Goal: Information Seeking & Learning: Learn about a topic

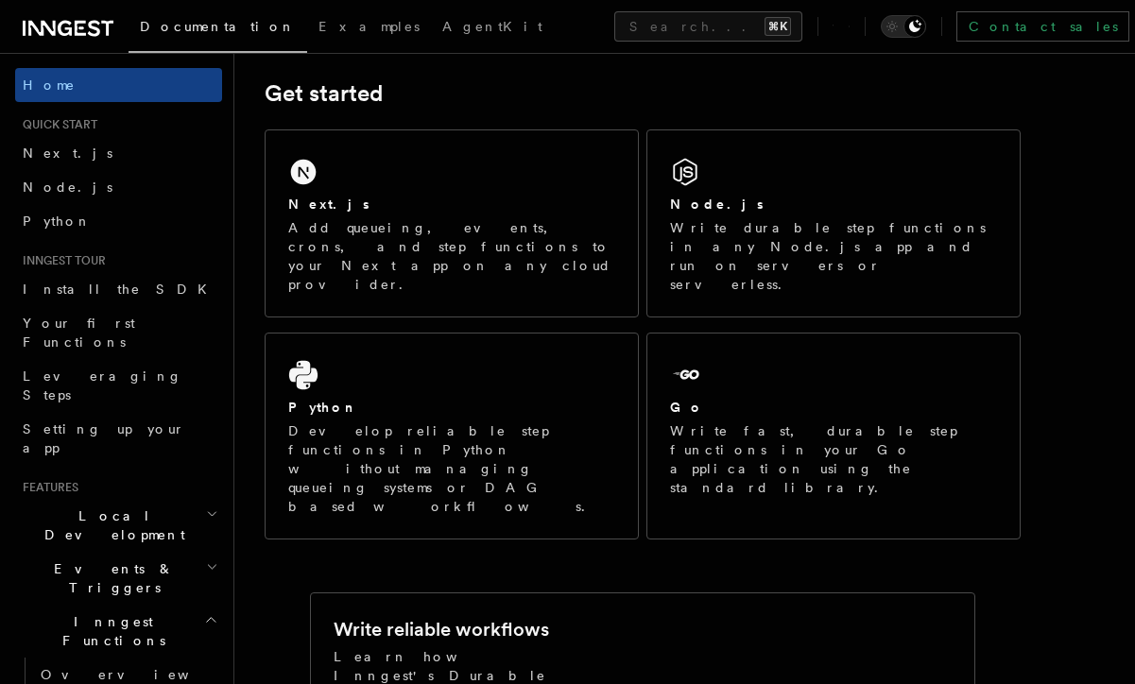
scroll to position [270, 0]
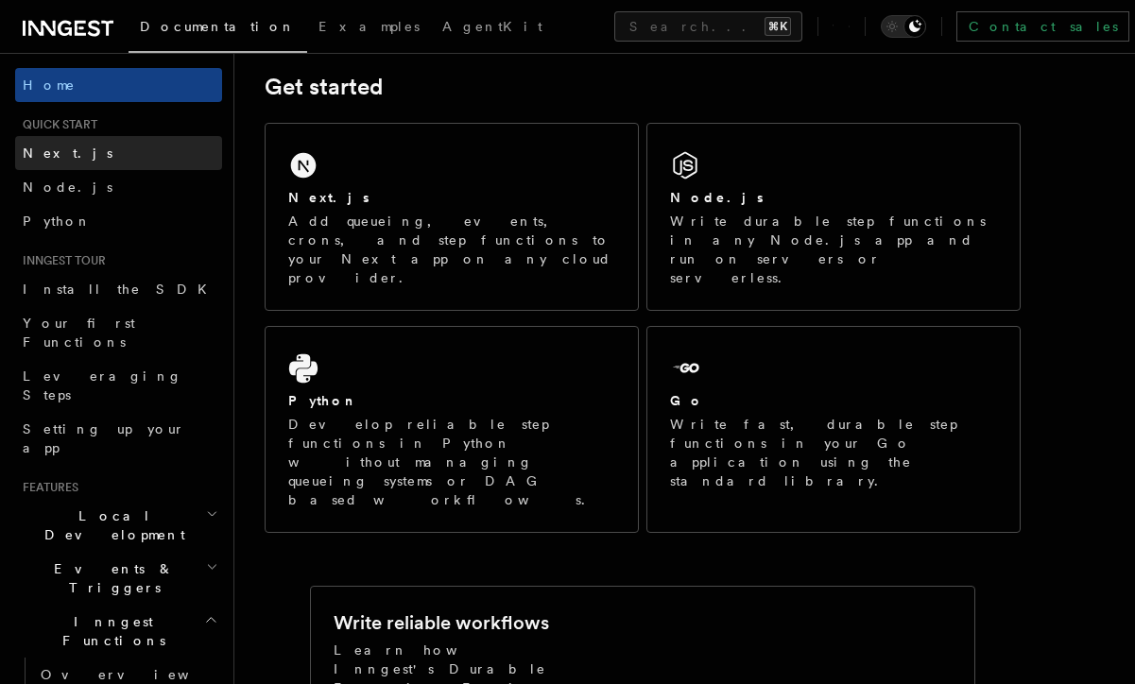
click at [147, 151] on link "Next.js" at bounding box center [118, 153] width 207 height 34
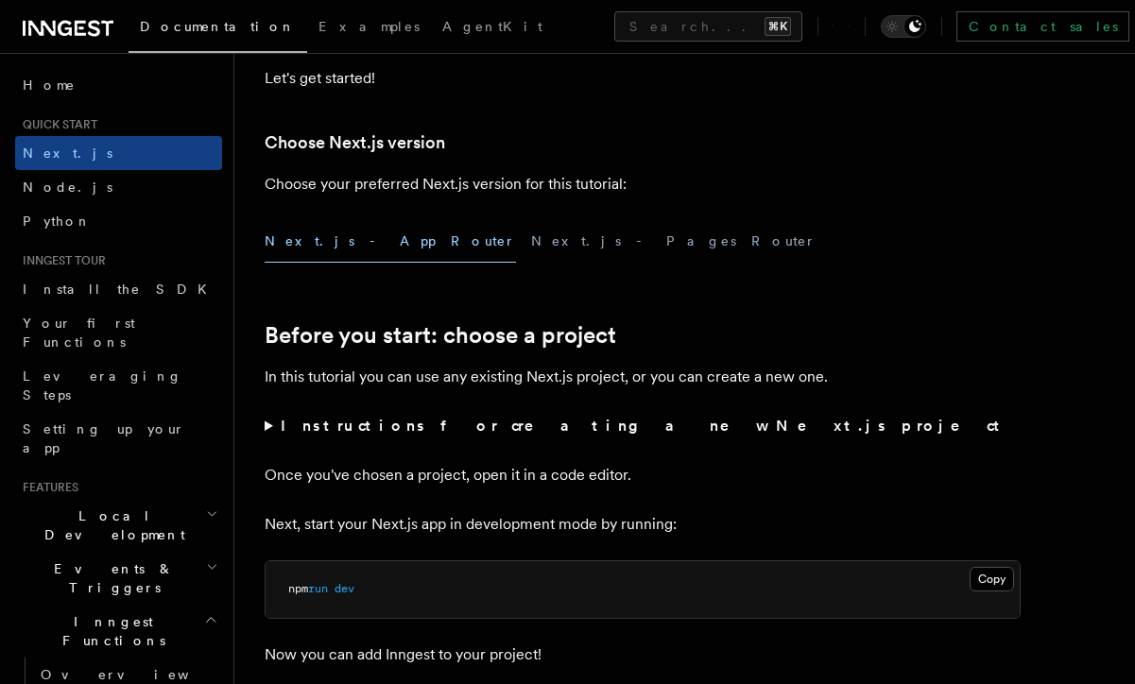
scroll to position [427, 0]
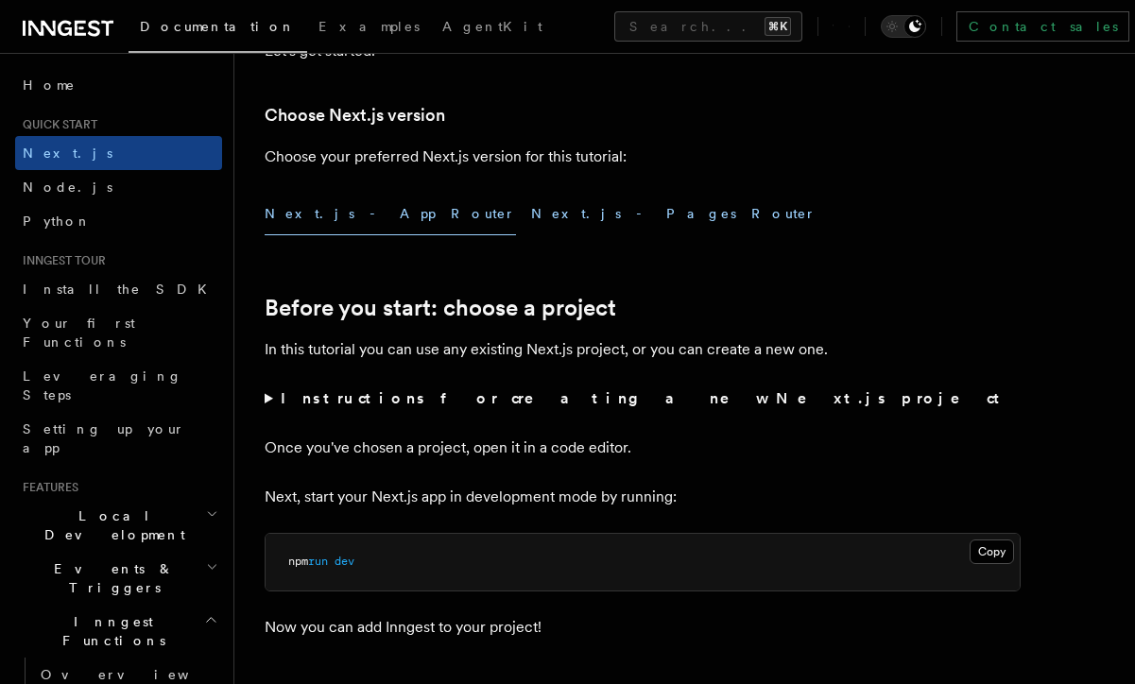
click at [531, 229] on button "Next.js - Pages Router" at bounding box center [673, 214] width 285 height 43
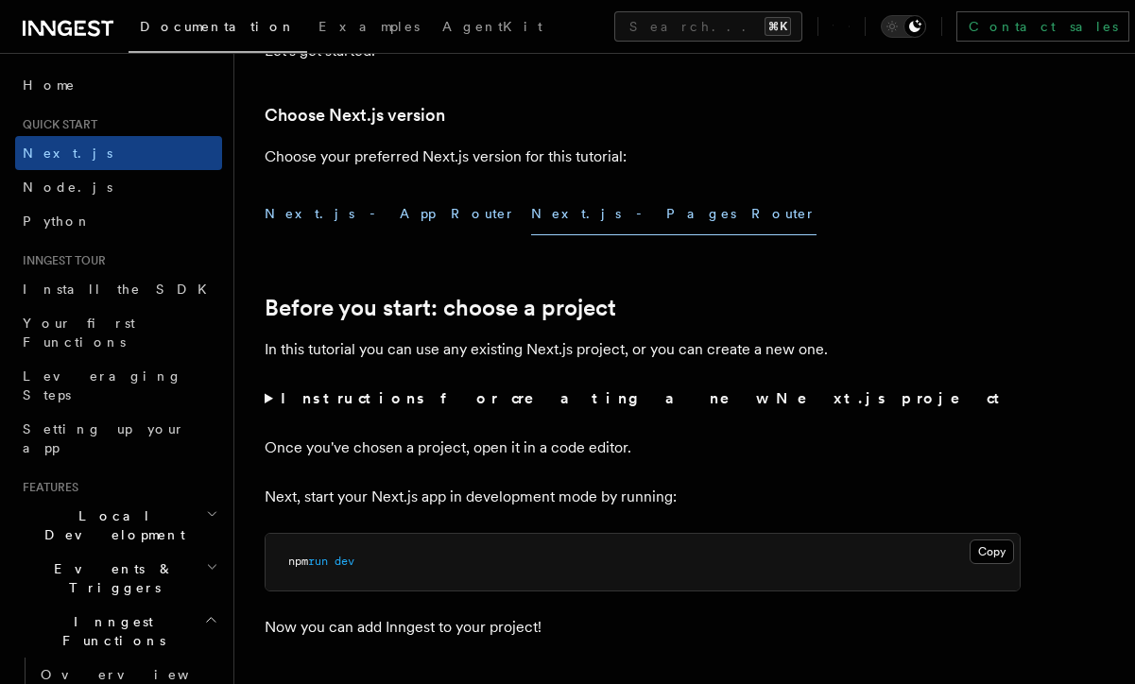
click at [355, 226] on button "Next.js - App Router" at bounding box center [390, 214] width 251 height 43
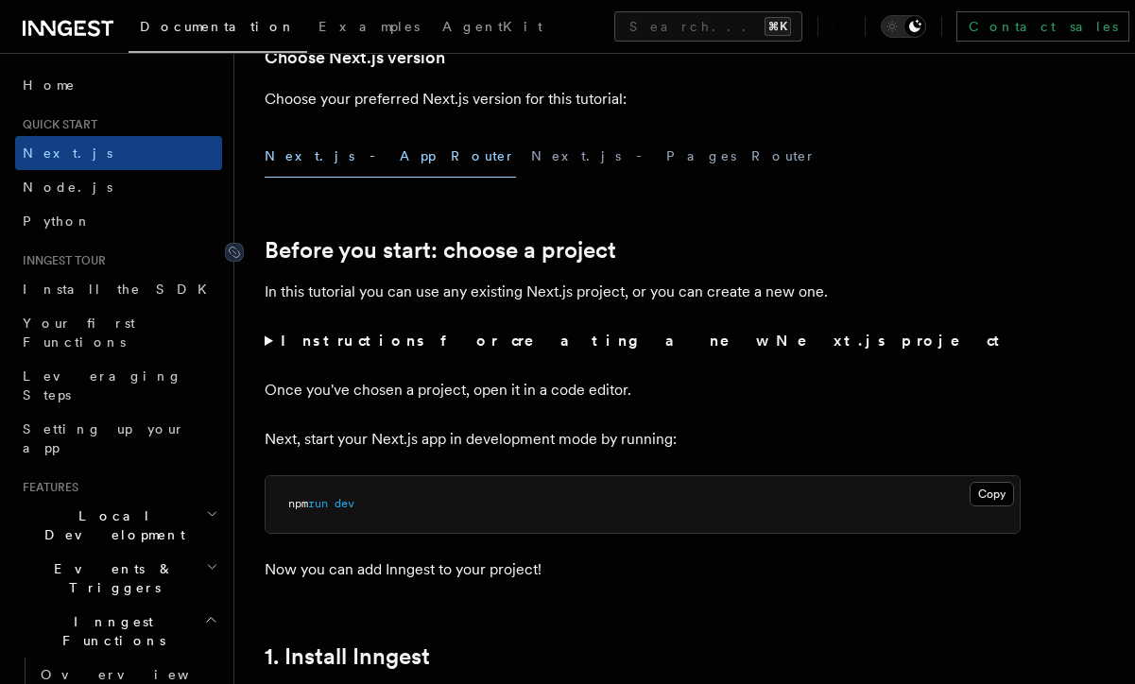
scroll to position [486, 0]
click at [266, 347] on summary "Instructions for creating a new Next.js project" at bounding box center [643, 340] width 756 height 26
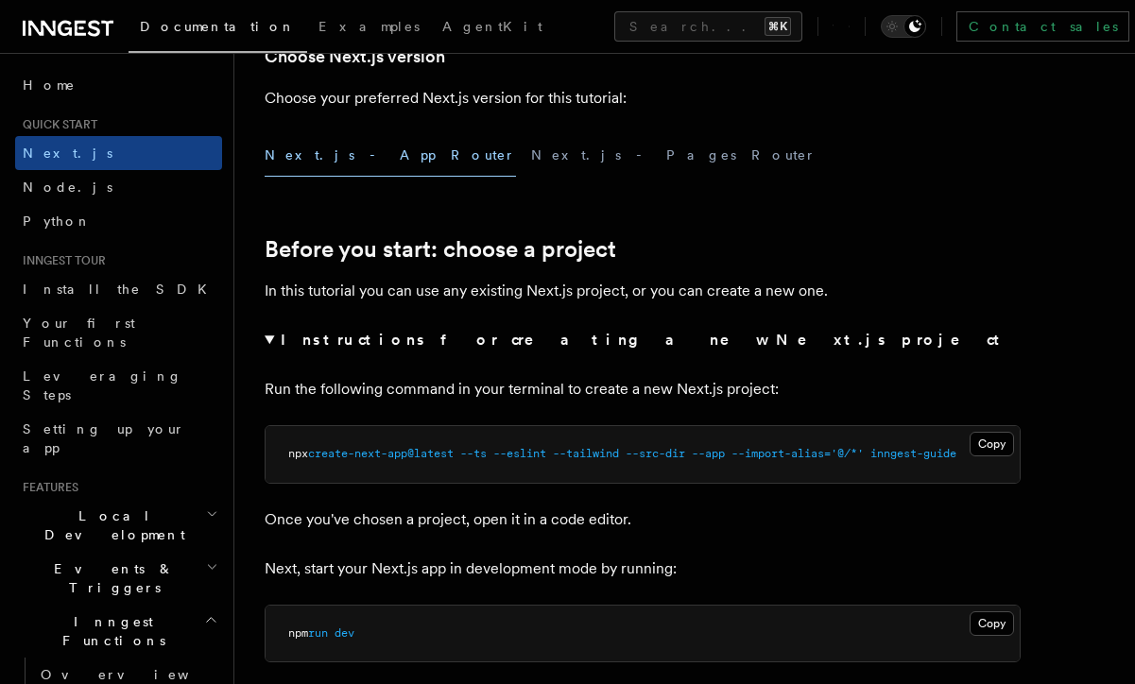
click at [907, 30] on icon "Toggle dark mode" at bounding box center [914, 26] width 15 height 15
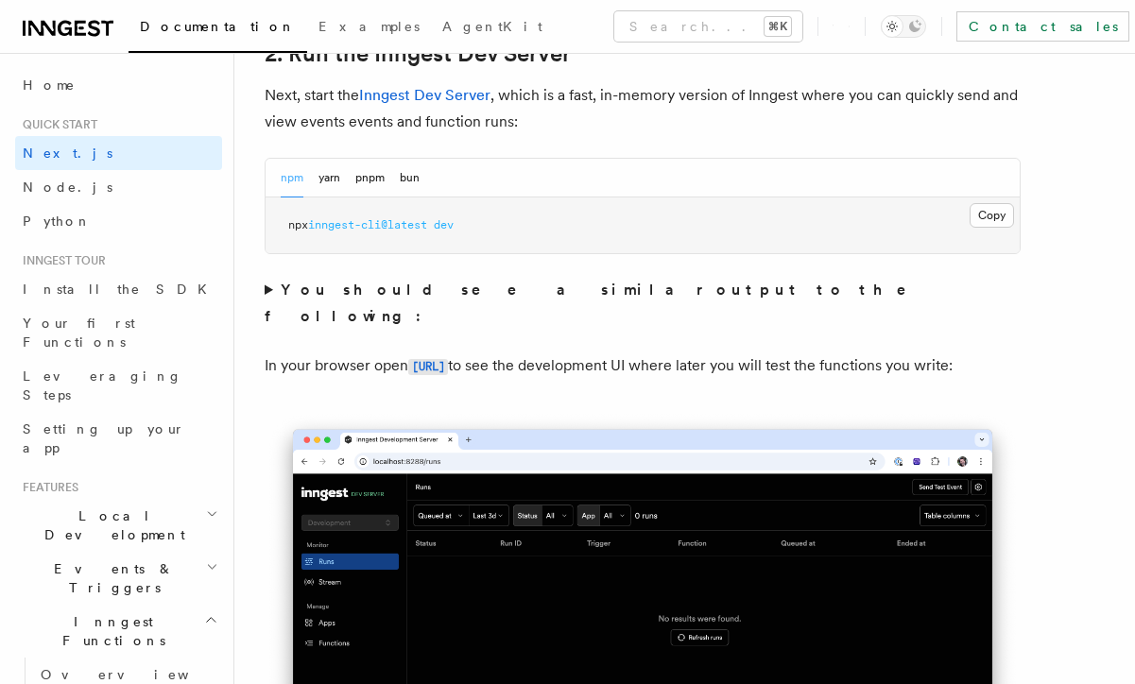
scroll to position [1494, 0]
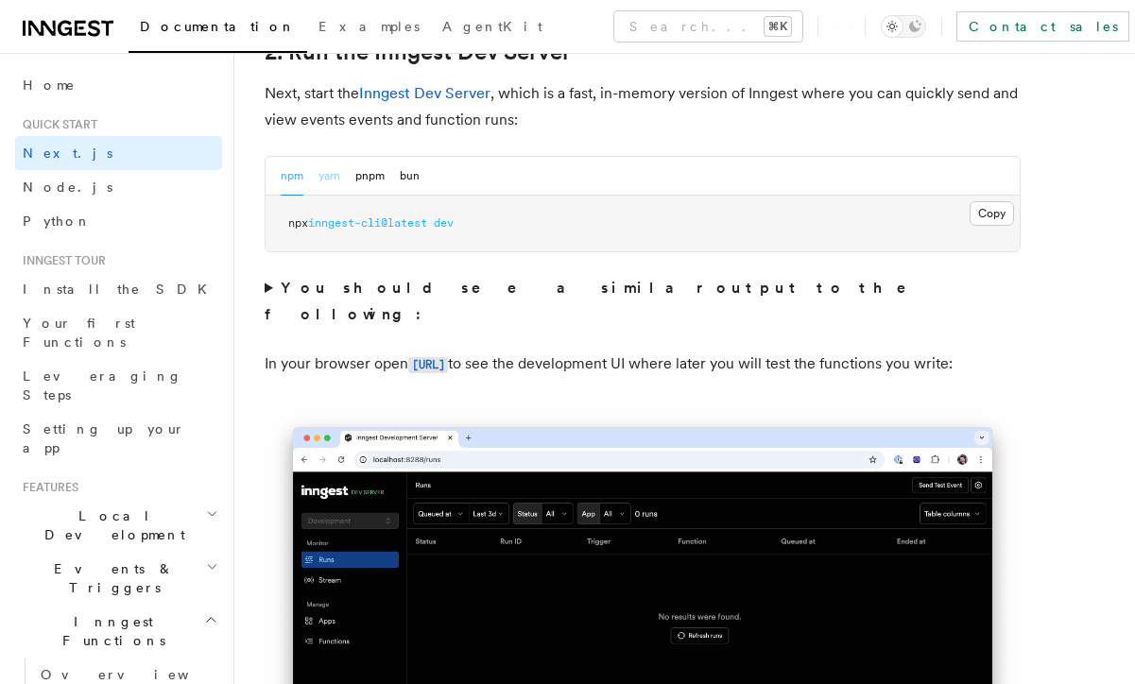
click at [329, 175] on button "yarn" at bounding box center [329, 176] width 22 height 39
click at [373, 175] on button "pnpm" at bounding box center [369, 176] width 29 height 39
click at [402, 175] on button "bun" at bounding box center [410, 176] width 20 height 39
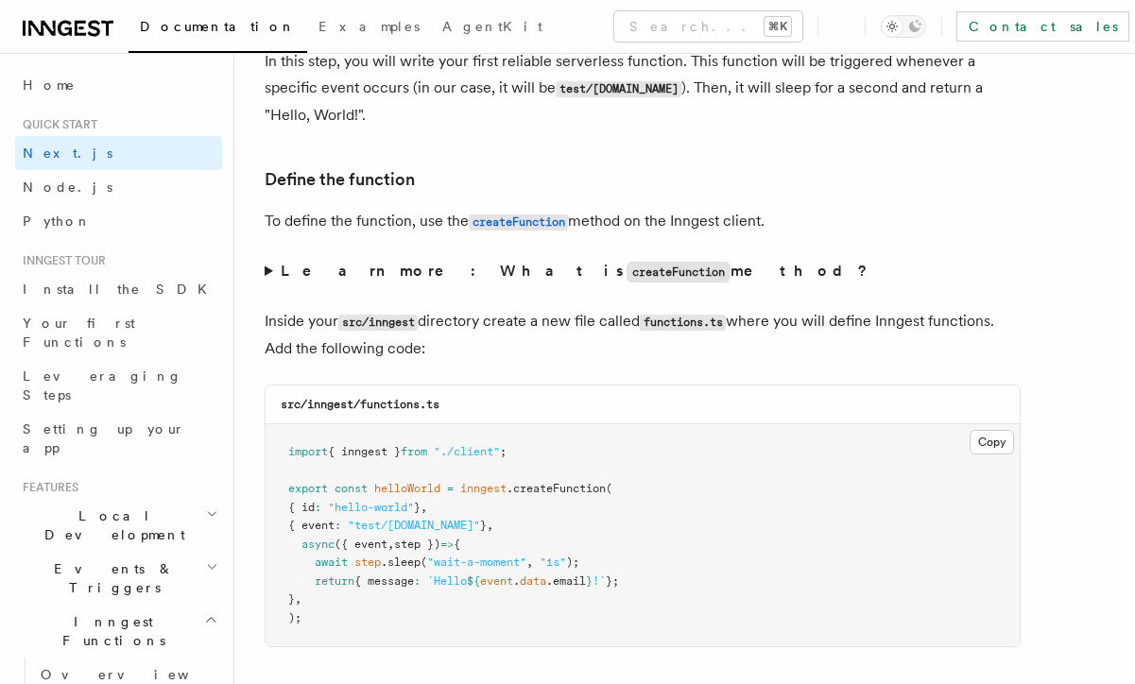
scroll to position [3278, 0]
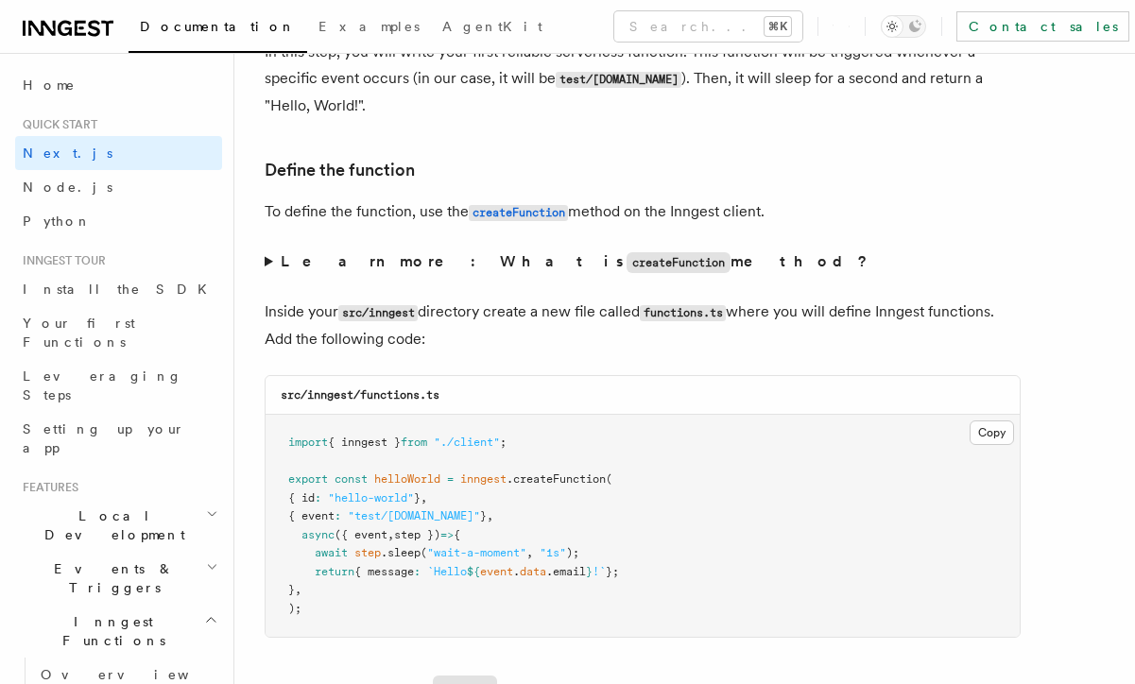
click at [269, 250] on summary "Learn more: What is createFunction method?" at bounding box center [643, 261] width 756 height 27
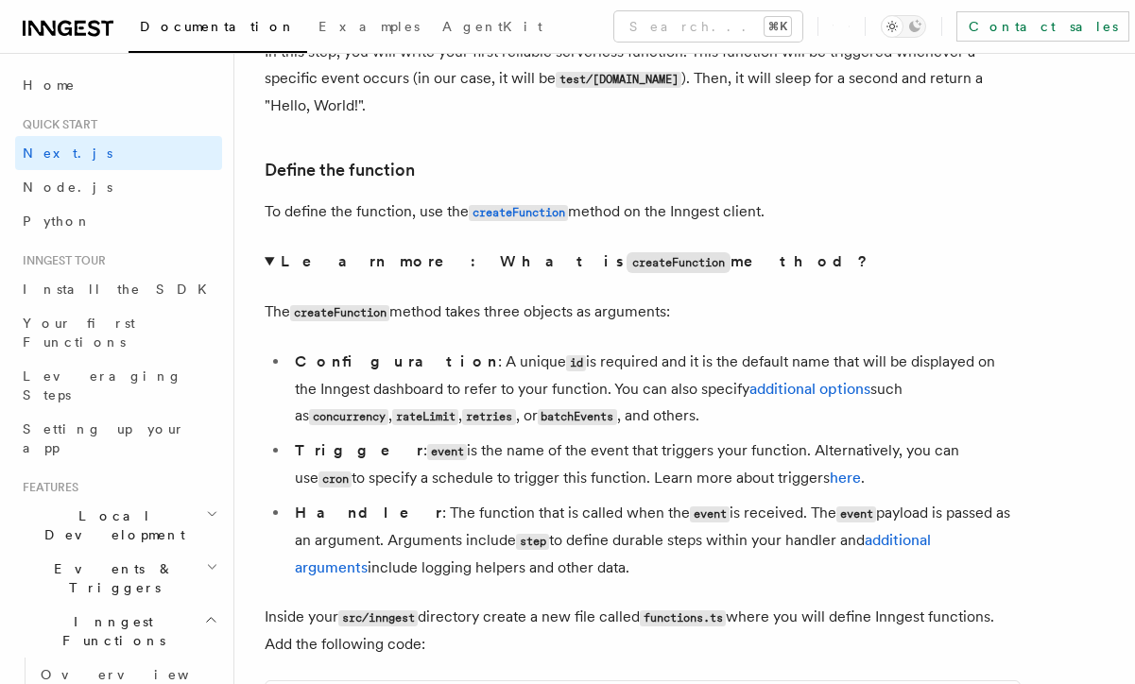
click at [275, 251] on summary "Learn more: What is createFunction method?" at bounding box center [643, 261] width 756 height 27
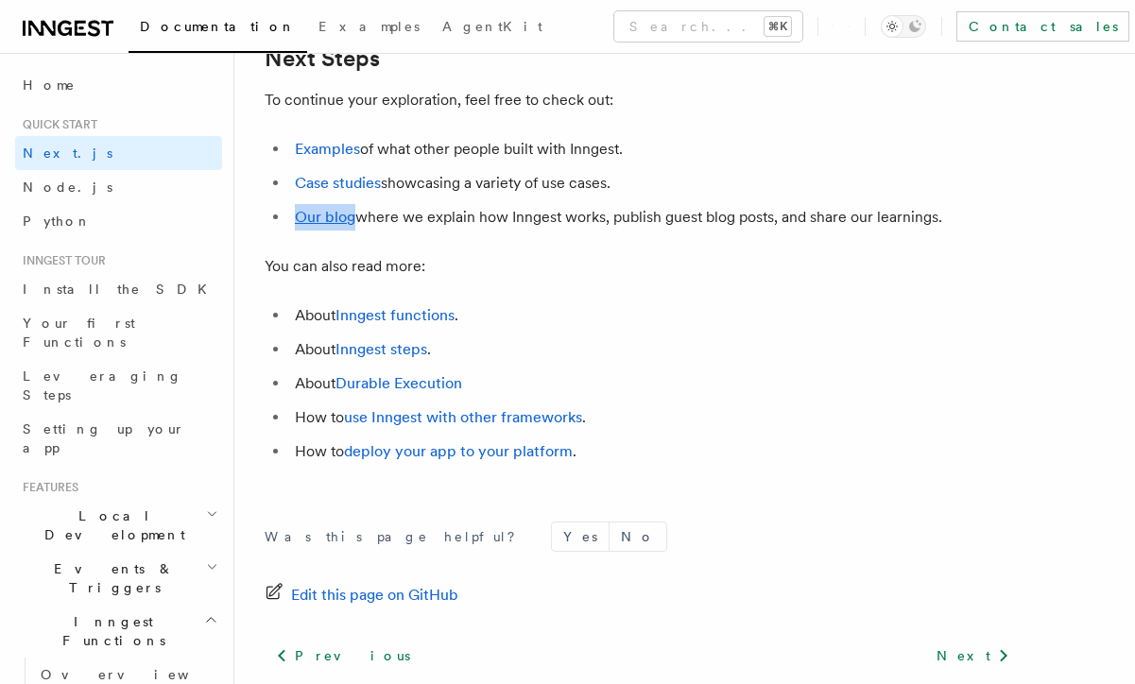
scroll to position [12011, 0]
click at [148, 198] on link "Node.js" at bounding box center [118, 187] width 207 height 34
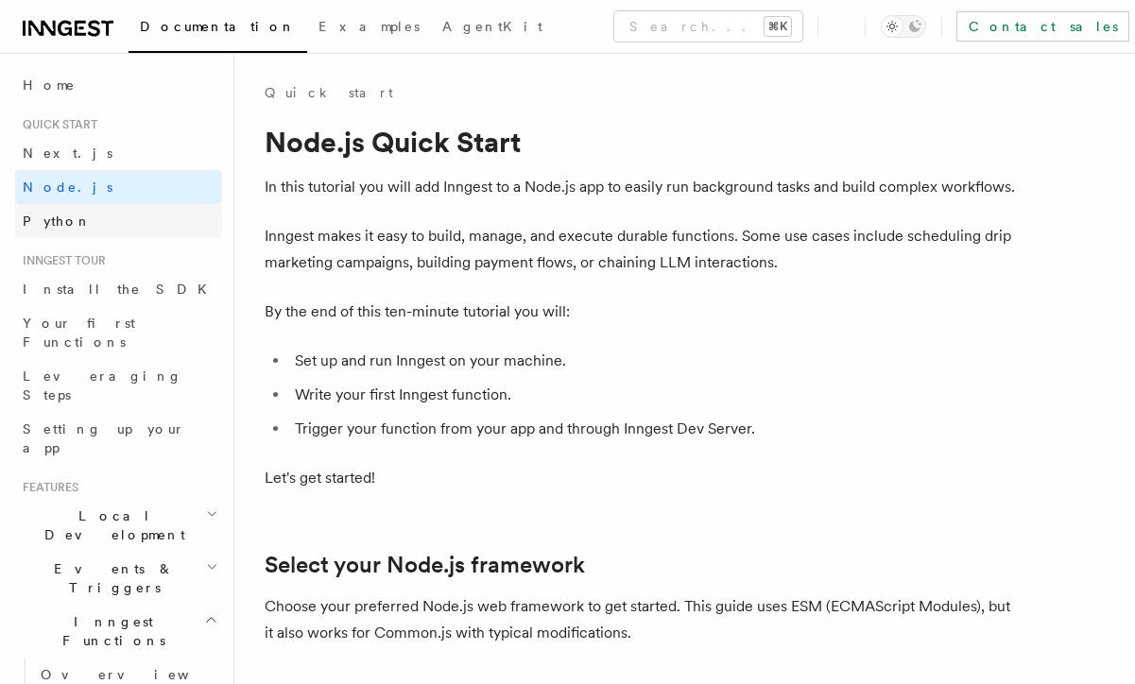
click at [151, 219] on link "Python" at bounding box center [118, 221] width 207 height 34
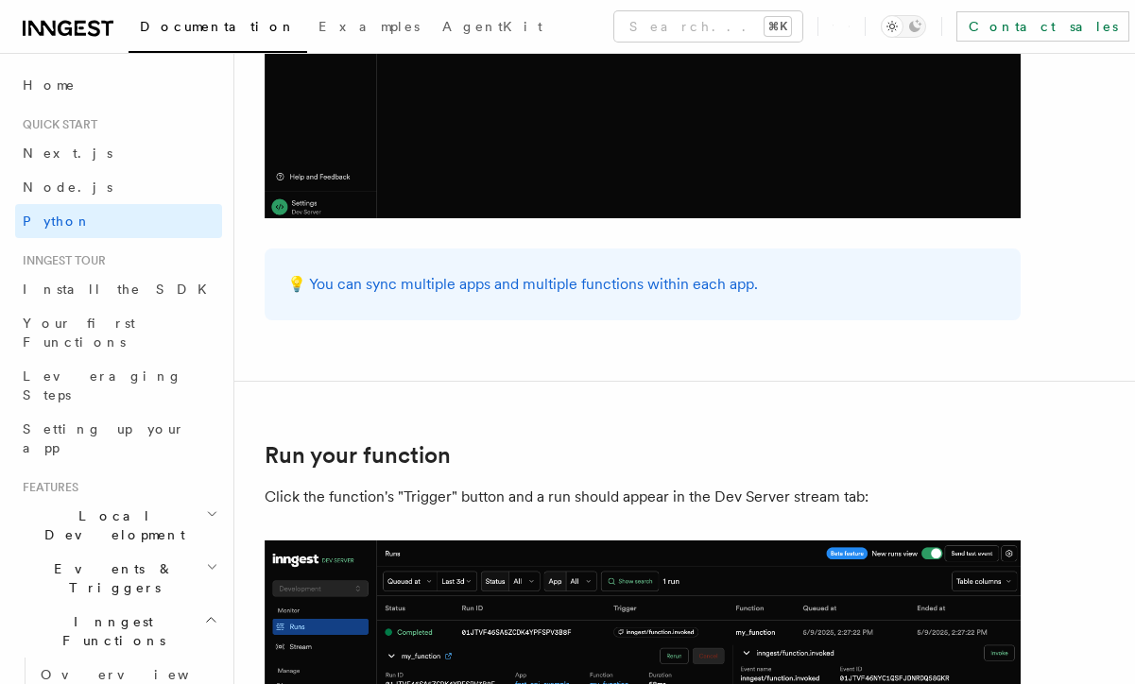
scroll to position [3428, 0]
click at [149, 298] on link "Install the SDK" at bounding box center [118, 289] width 207 height 34
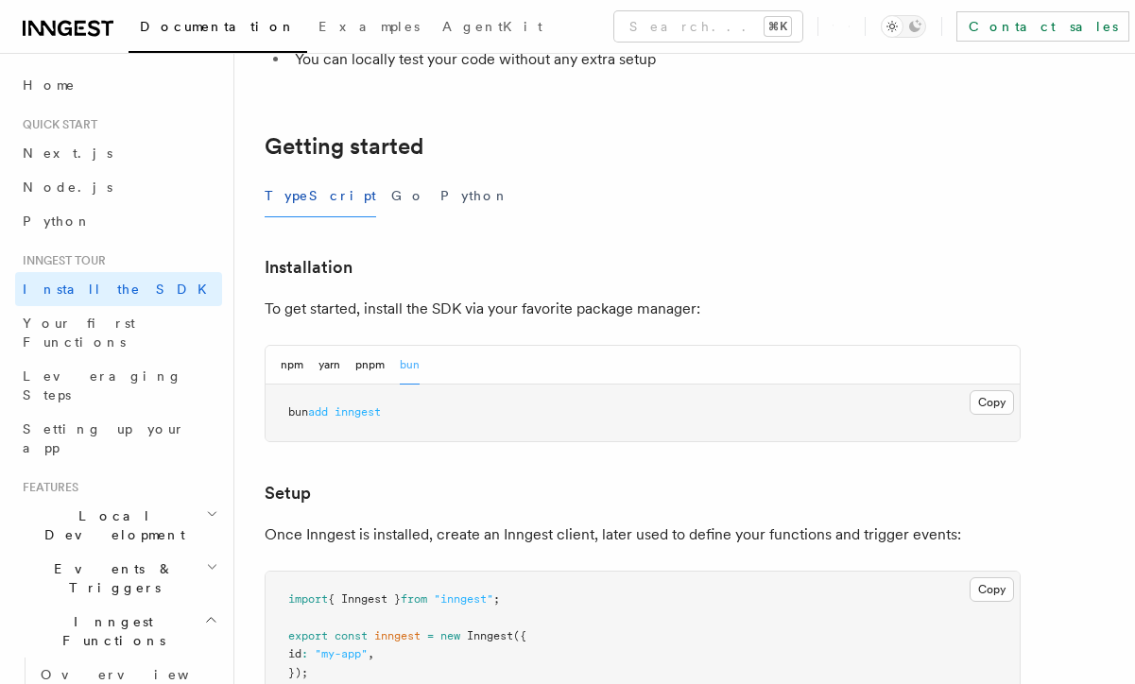
scroll to position [333, 0]
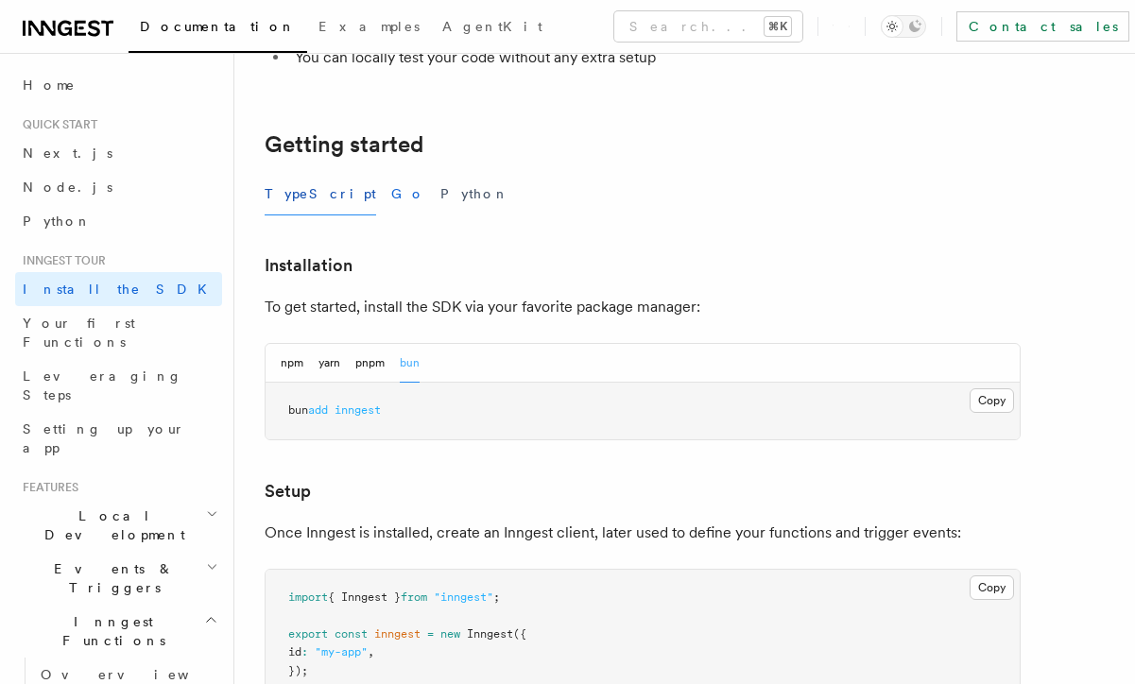
click at [391, 188] on button "Go" at bounding box center [408, 194] width 34 height 43
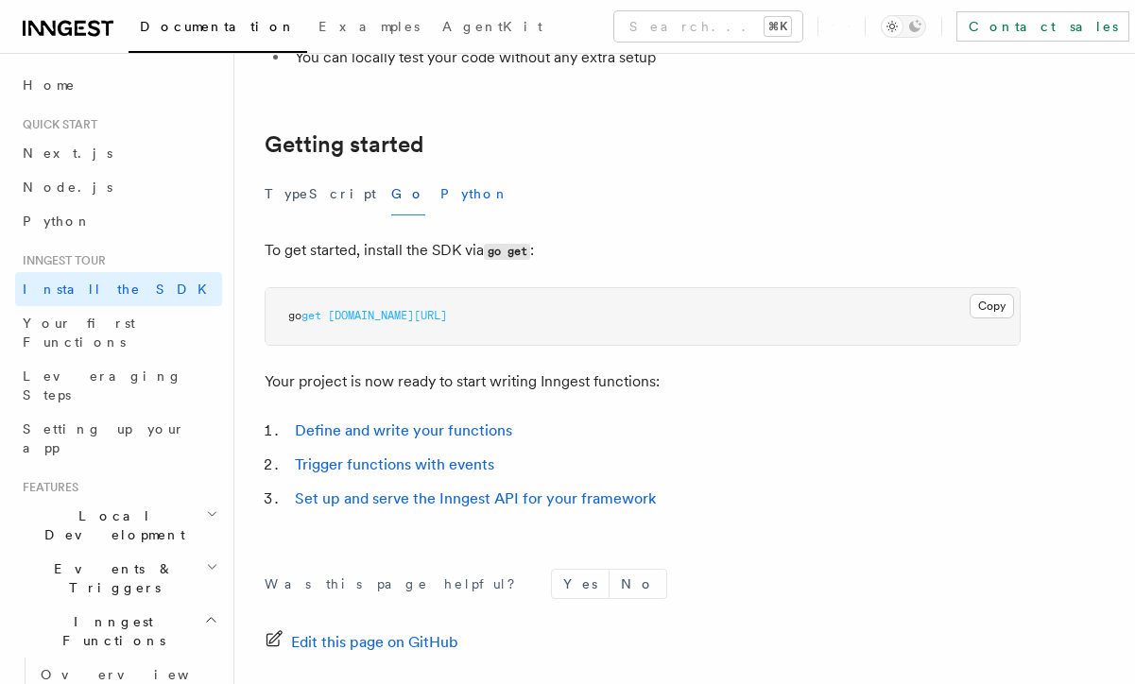
click at [440, 199] on button "Python" at bounding box center [474, 194] width 69 height 43
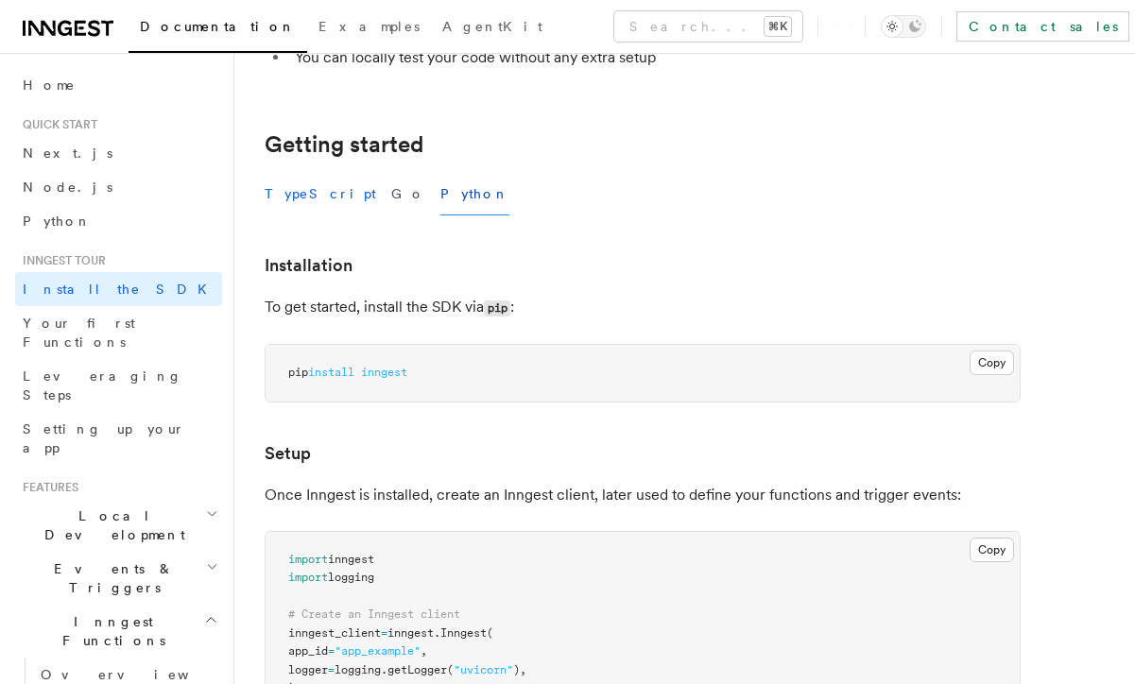
click at [292, 202] on button "TypeScript" at bounding box center [320, 194] width 111 height 43
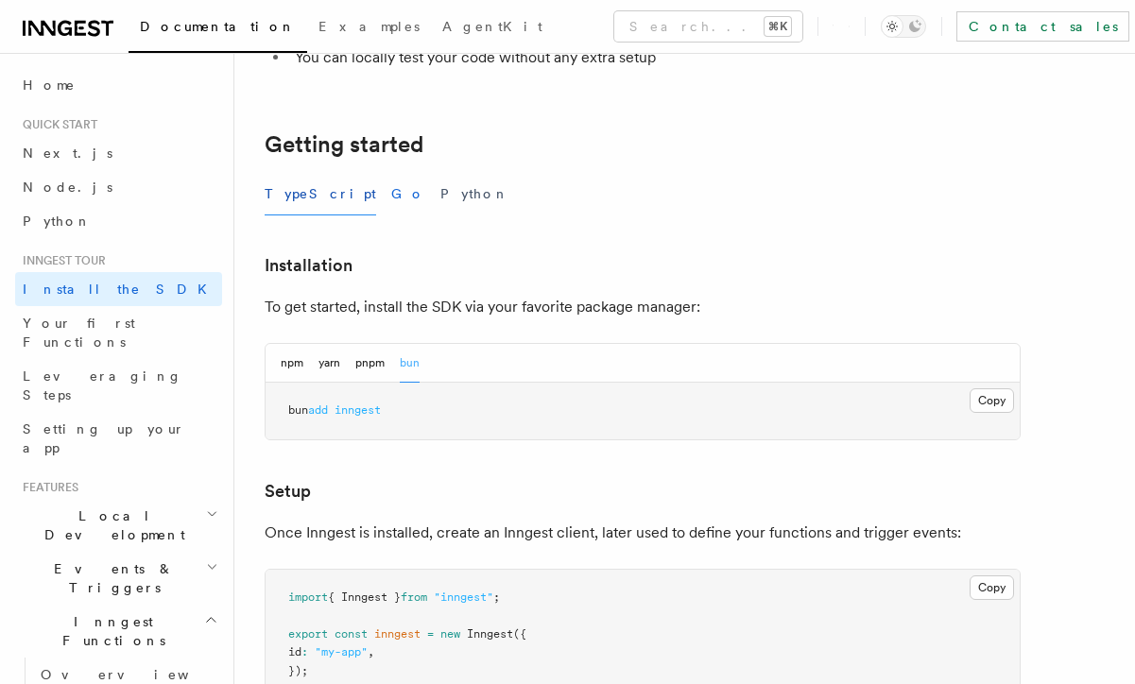
click at [391, 206] on button "Go" at bounding box center [408, 194] width 34 height 43
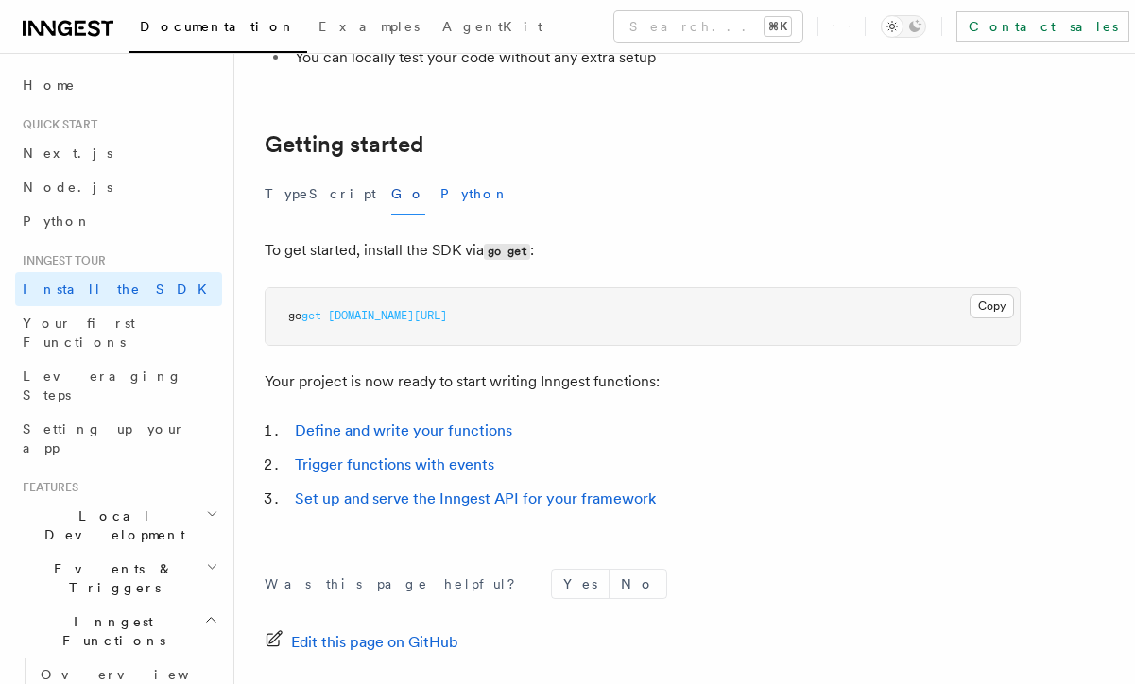
click at [440, 203] on button "Python" at bounding box center [474, 194] width 69 height 43
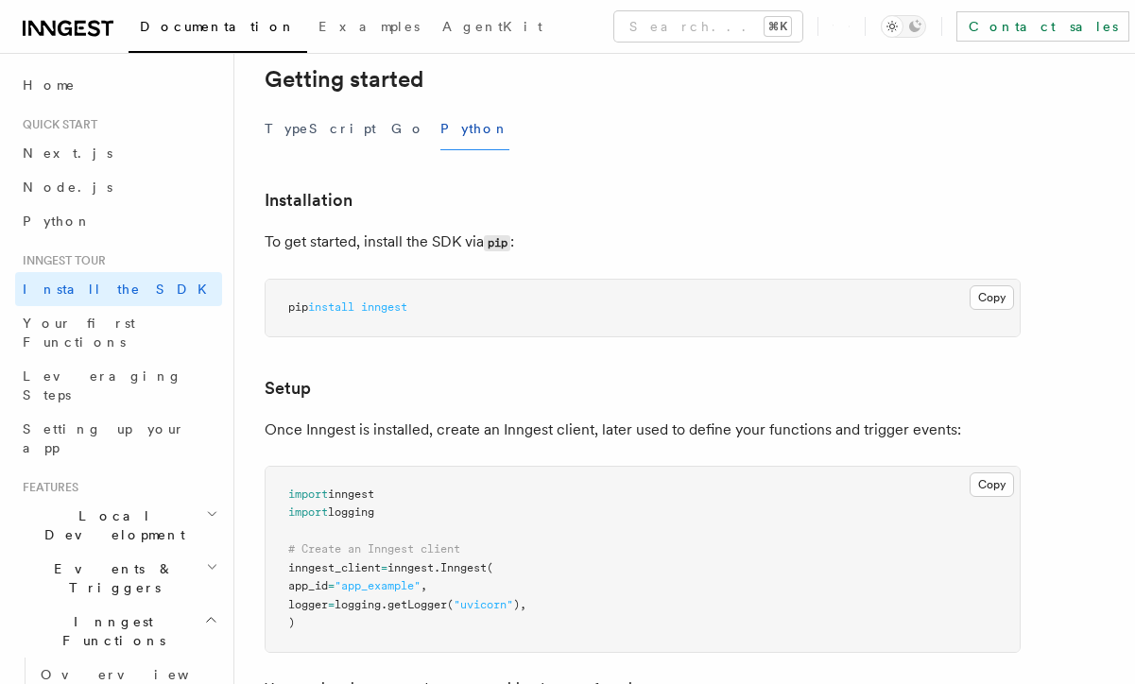
scroll to position [374, 0]
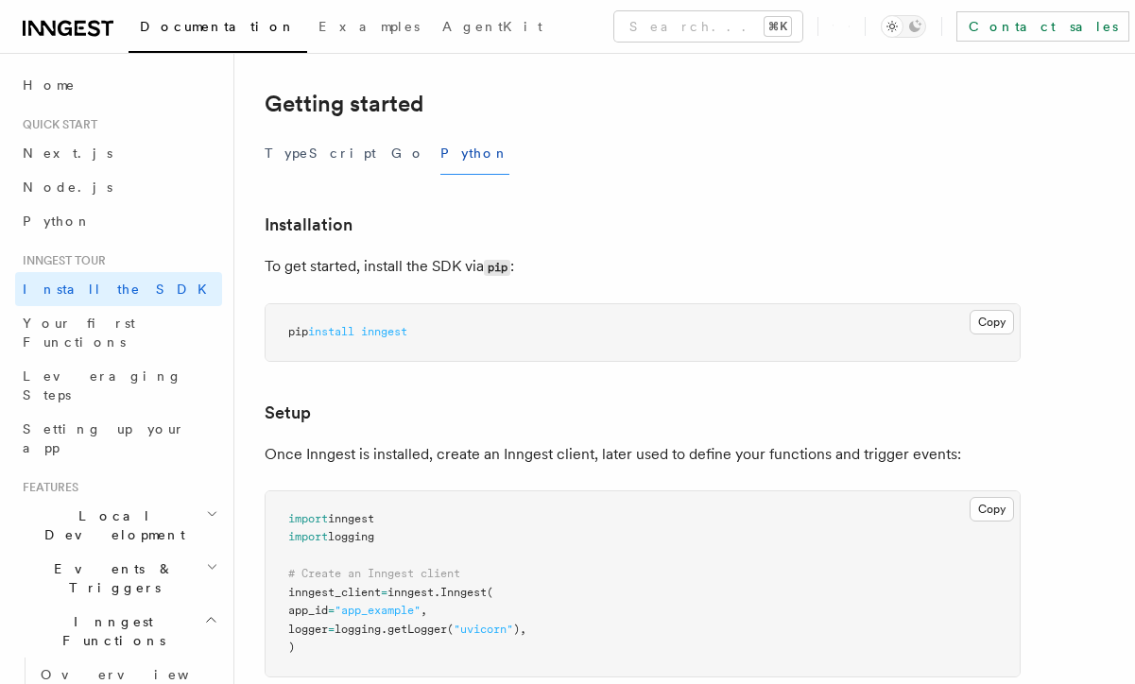
click at [339, 154] on div "TypeScript Go Python" at bounding box center [643, 153] width 756 height 43
click at [391, 154] on button "Go" at bounding box center [408, 153] width 34 height 43
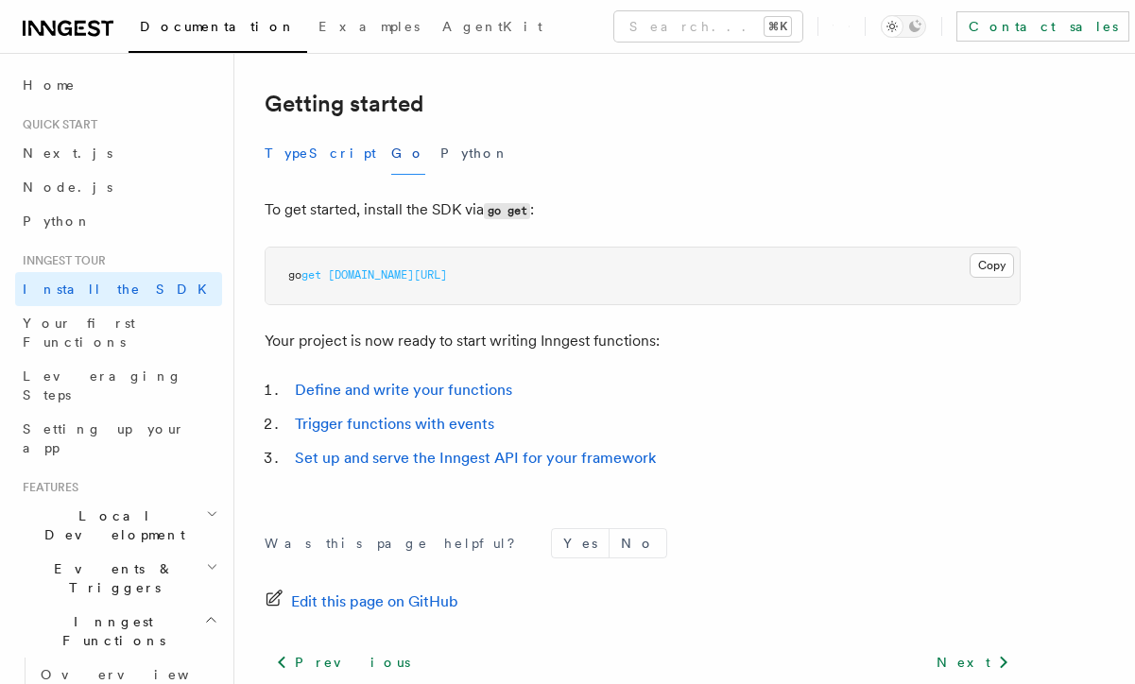
click at [305, 149] on button "TypeScript" at bounding box center [320, 153] width 111 height 43
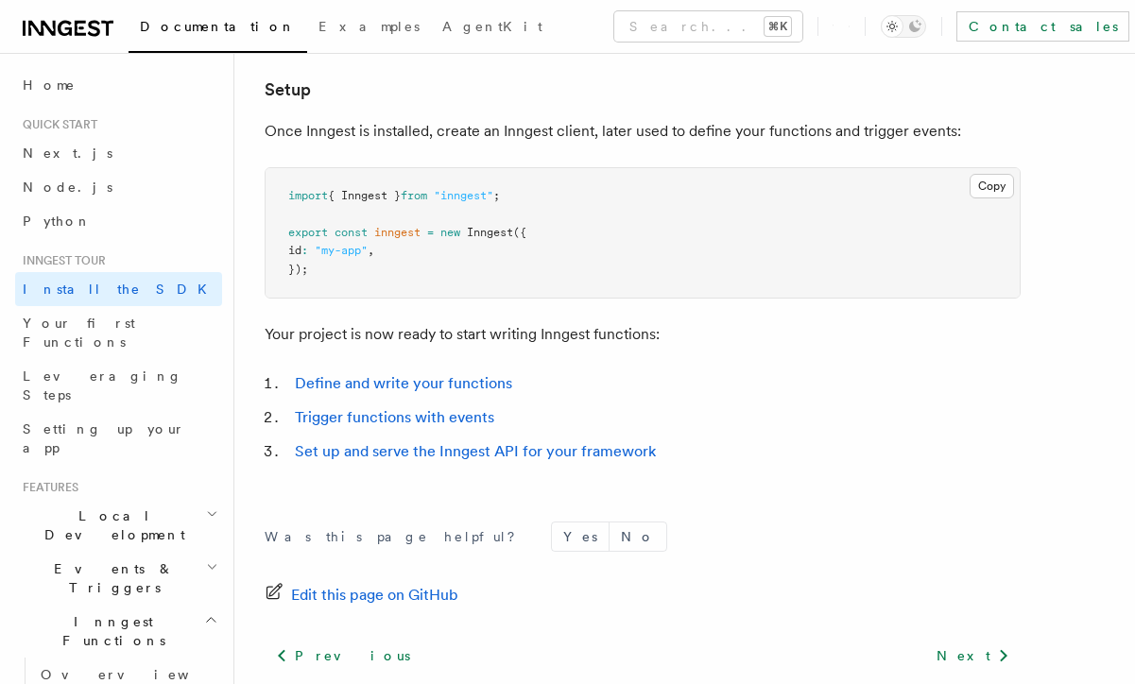
scroll to position [736, 0]
click at [183, 327] on link "Your first Functions" at bounding box center [118, 332] width 207 height 53
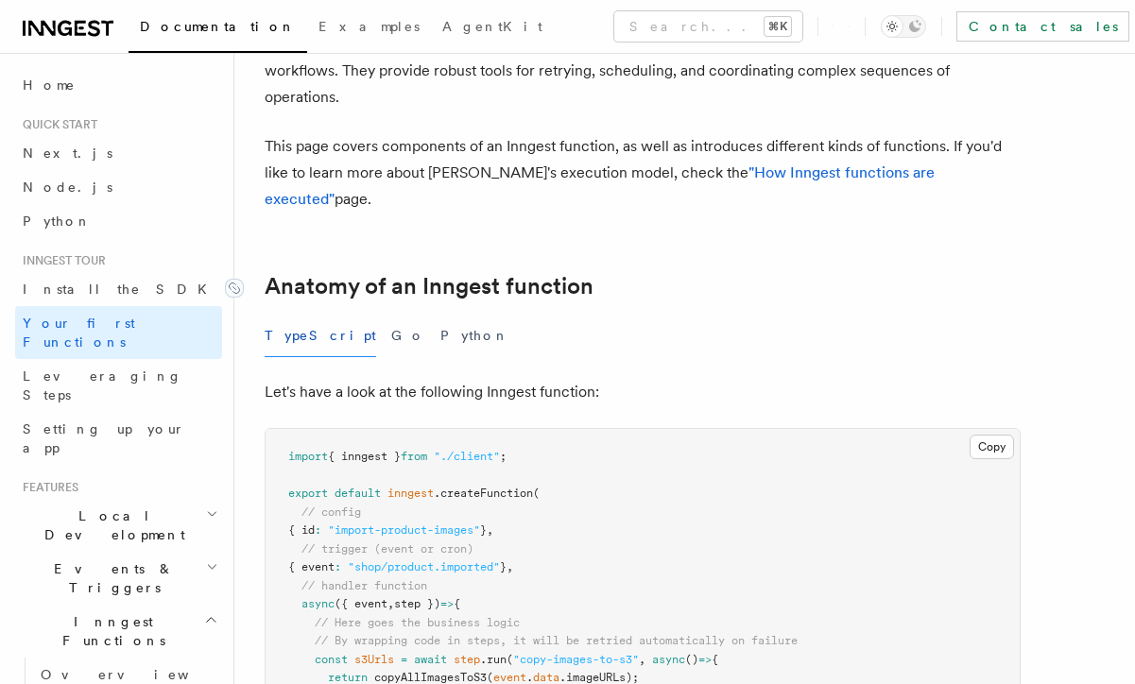
scroll to position [218, 0]
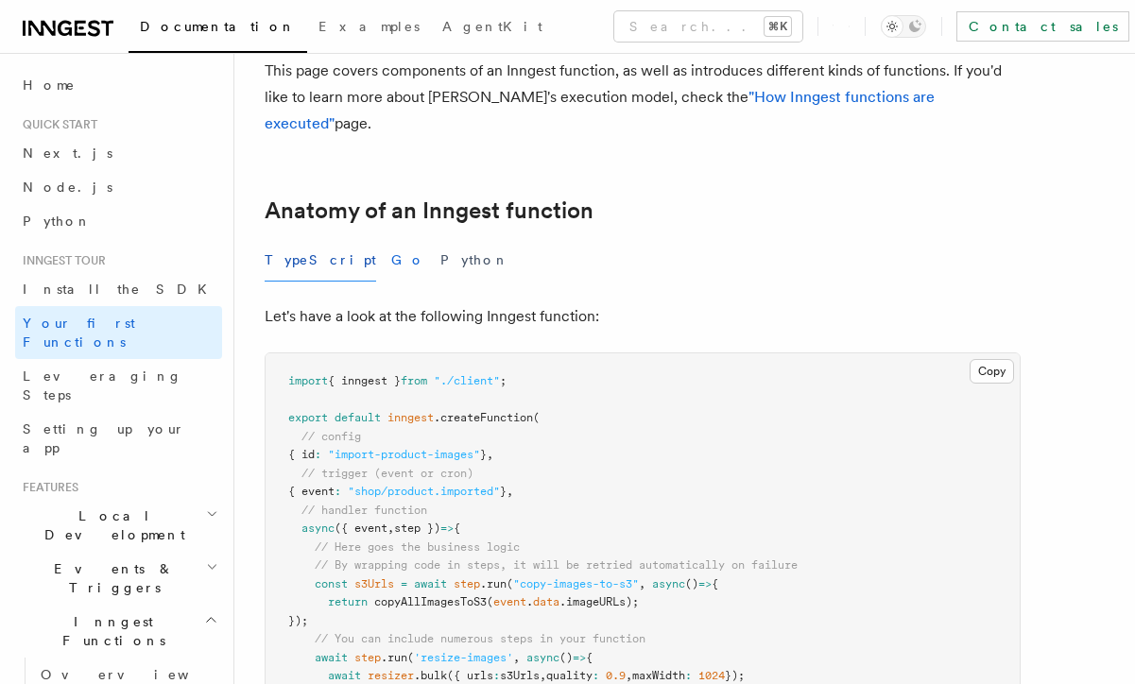
click at [391, 248] on button "Go" at bounding box center [408, 260] width 34 height 43
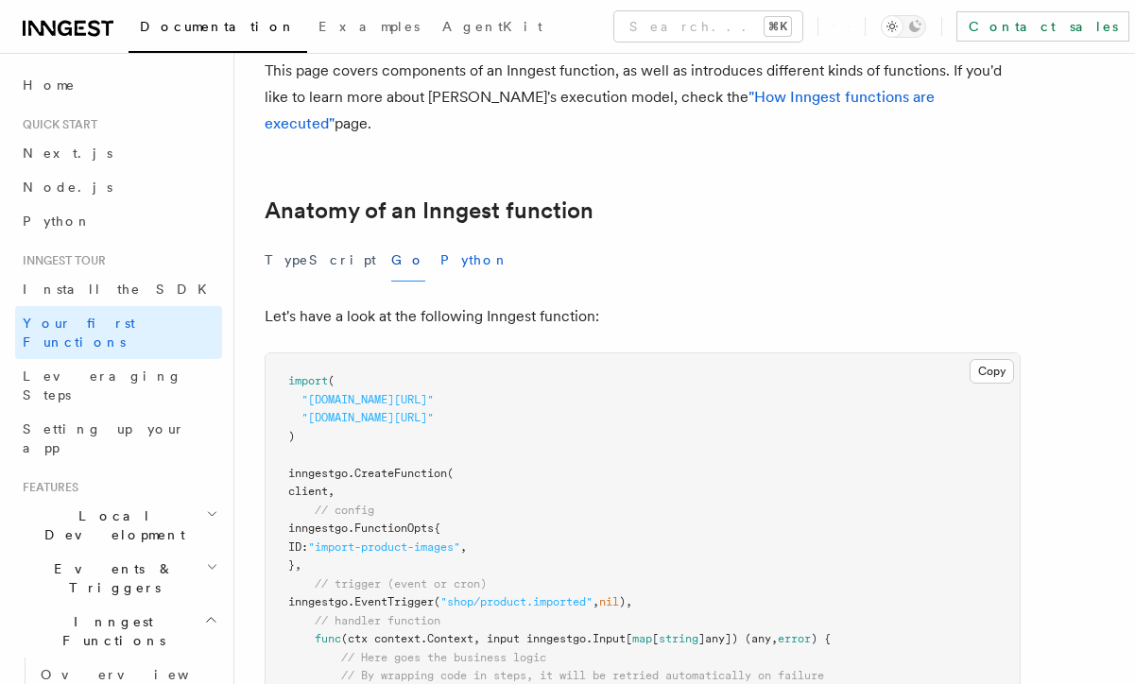
click at [440, 244] on button "Python" at bounding box center [474, 260] width 69 height 43
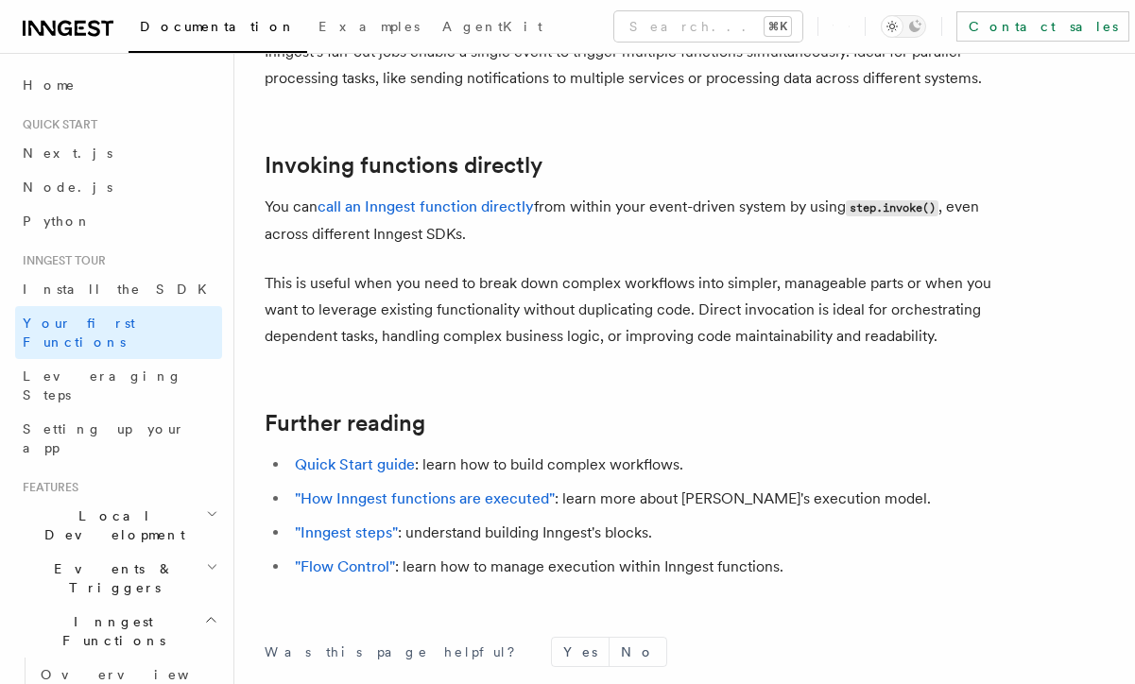
scroll to position [3924, 0]
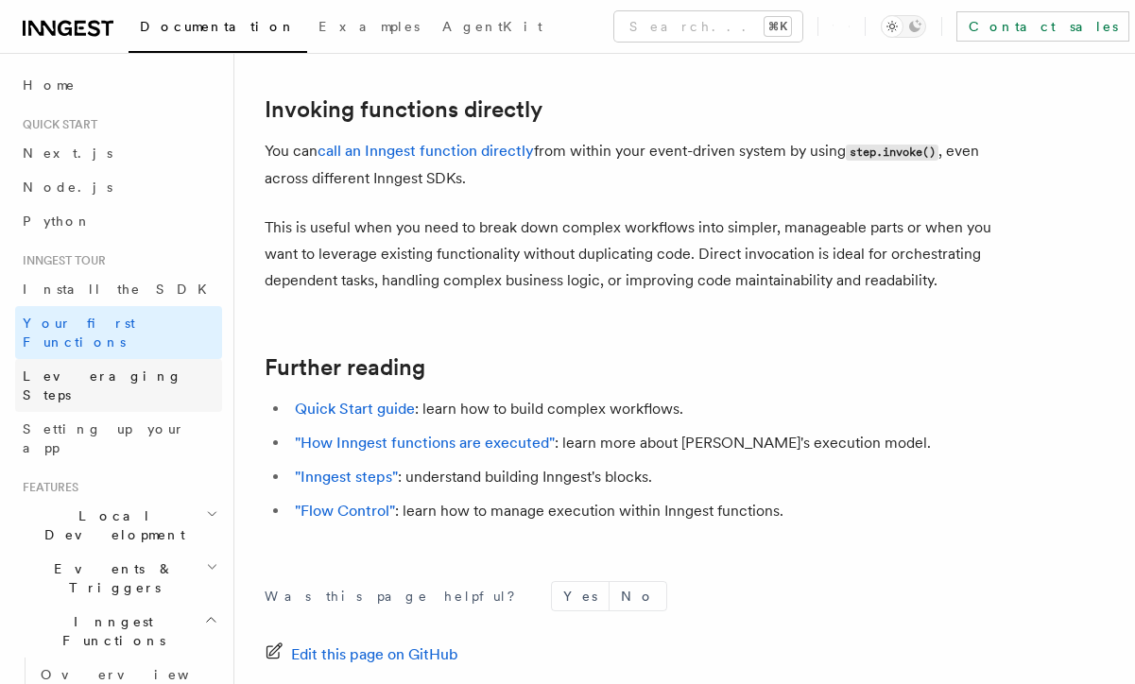
click at [191, 361] on link "Leveraging Steps" at bounding box center [118, 385] width 207 height 53
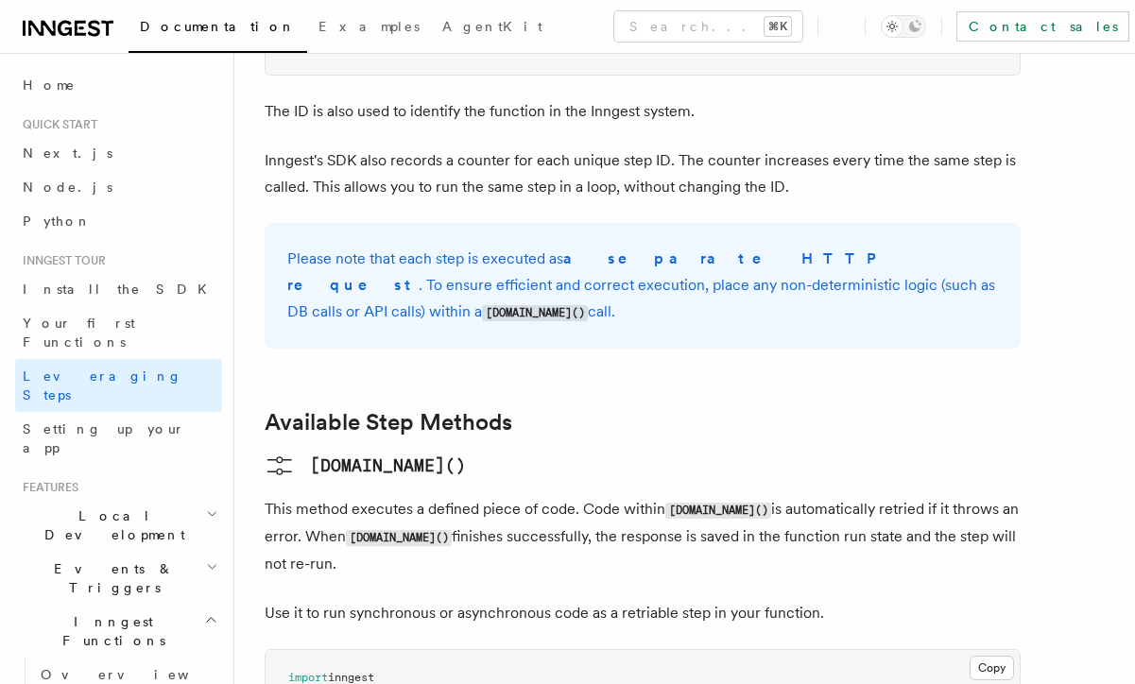
scroll to position [1389, 0]
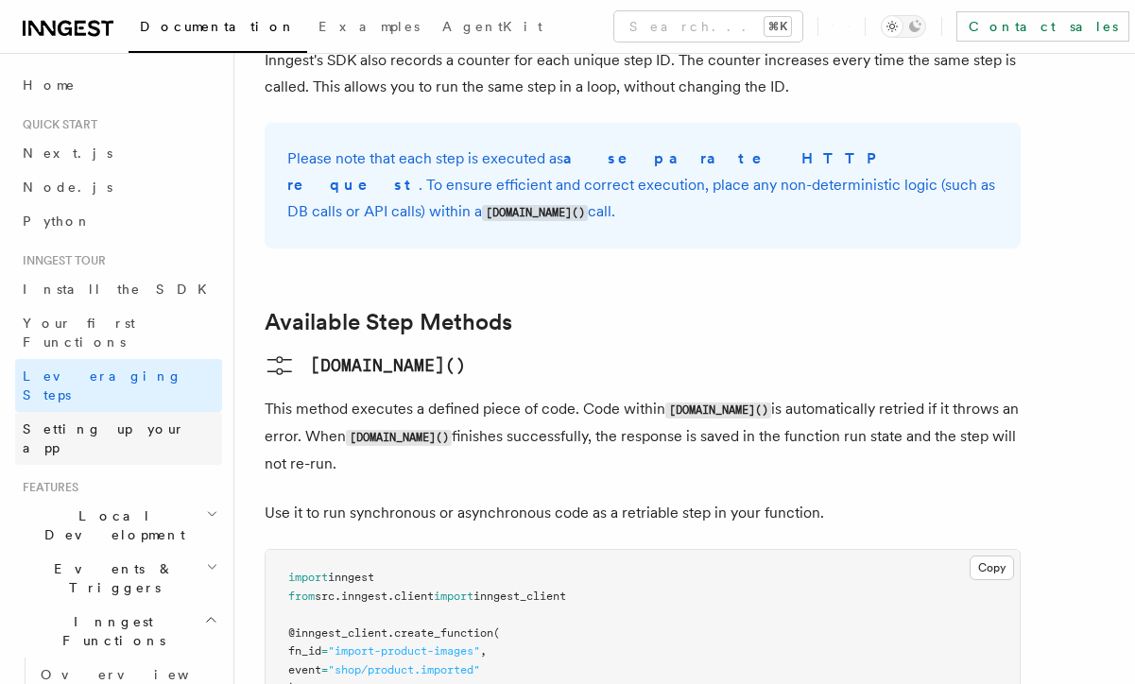
click at [172, 412] on link "Setting up your app" at bounding box center [118, 438] width 207 height 53
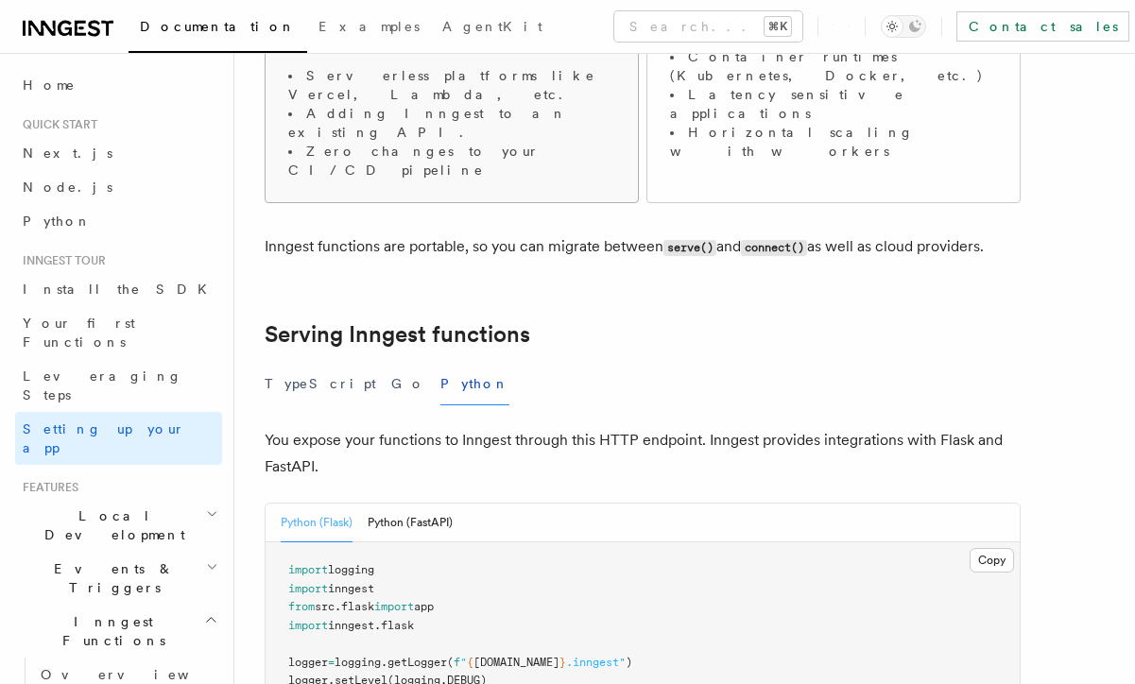
scroll to position [652, 0]
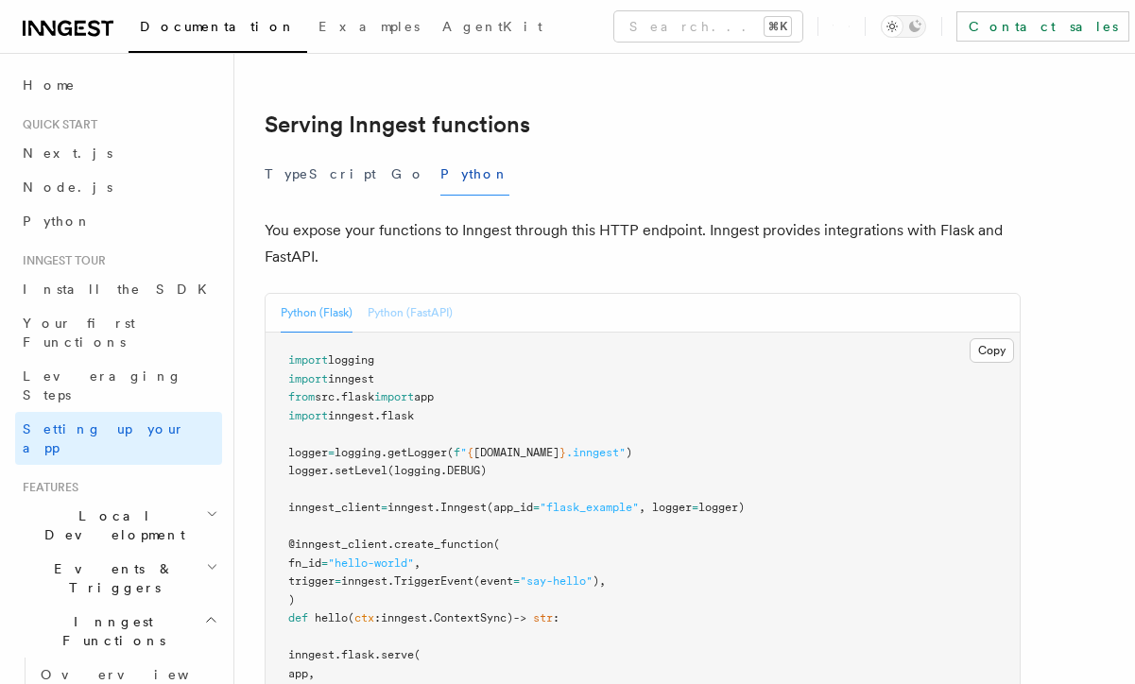
click at [387, 294] on button "Python (FastAPI)" at bounding box center [410, 313] width 85 height 39
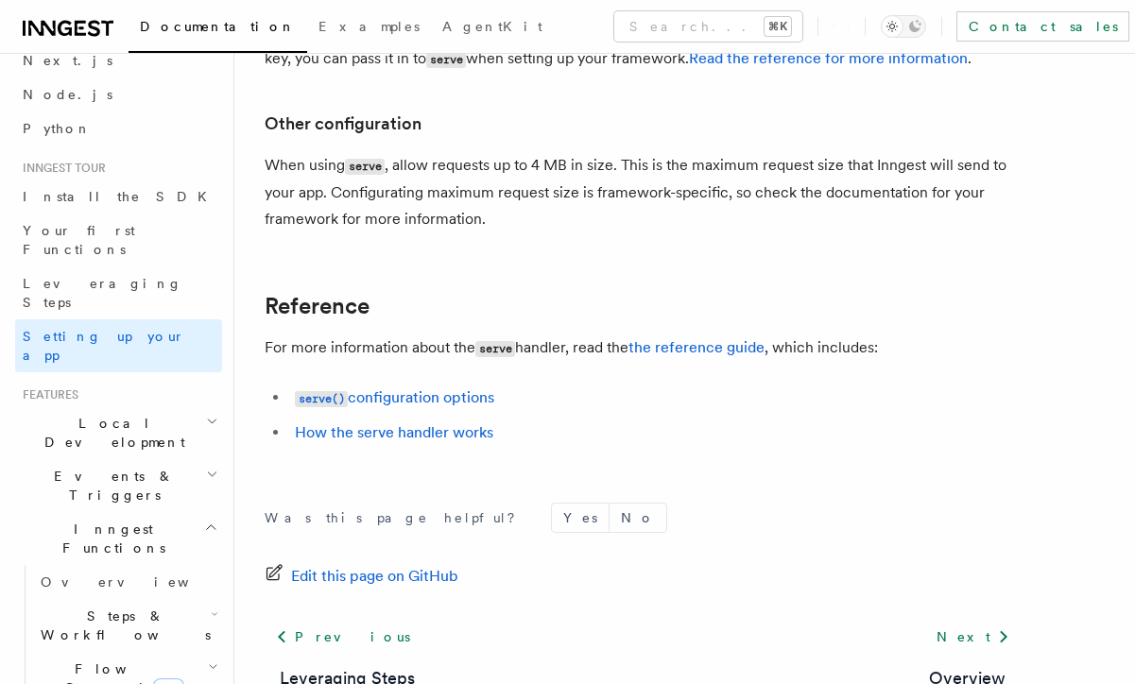
scroll to position [98, 0]
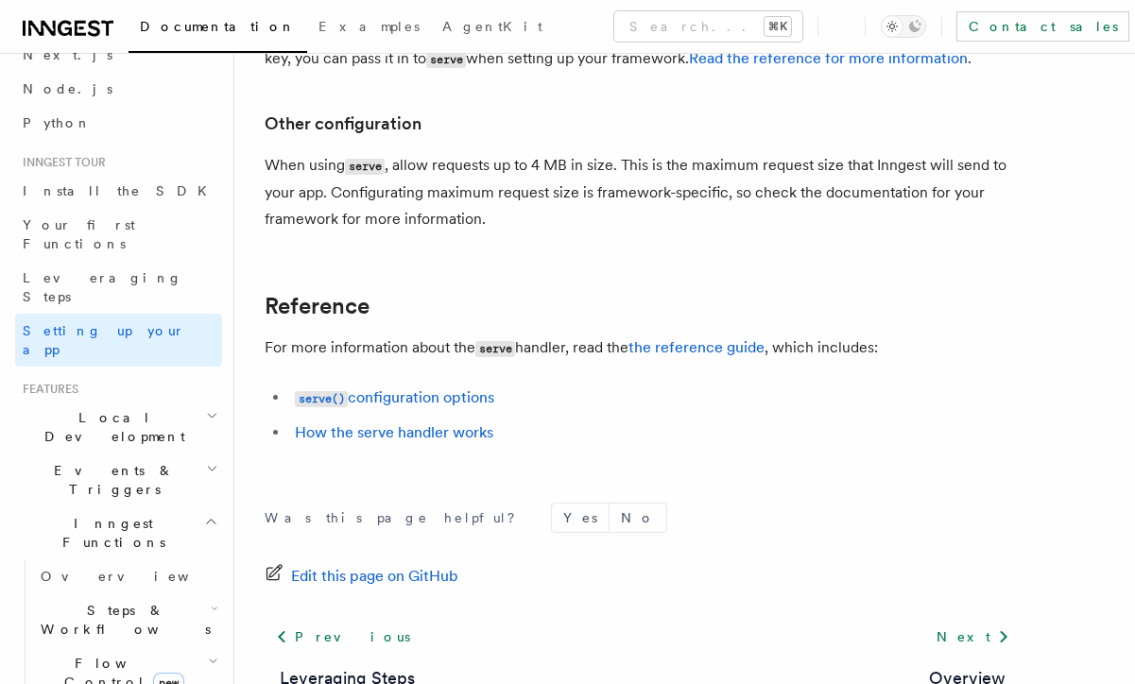
click at [145, 401] on h2 "Local Development" at bounding box center [118, 427] width 207 height 53
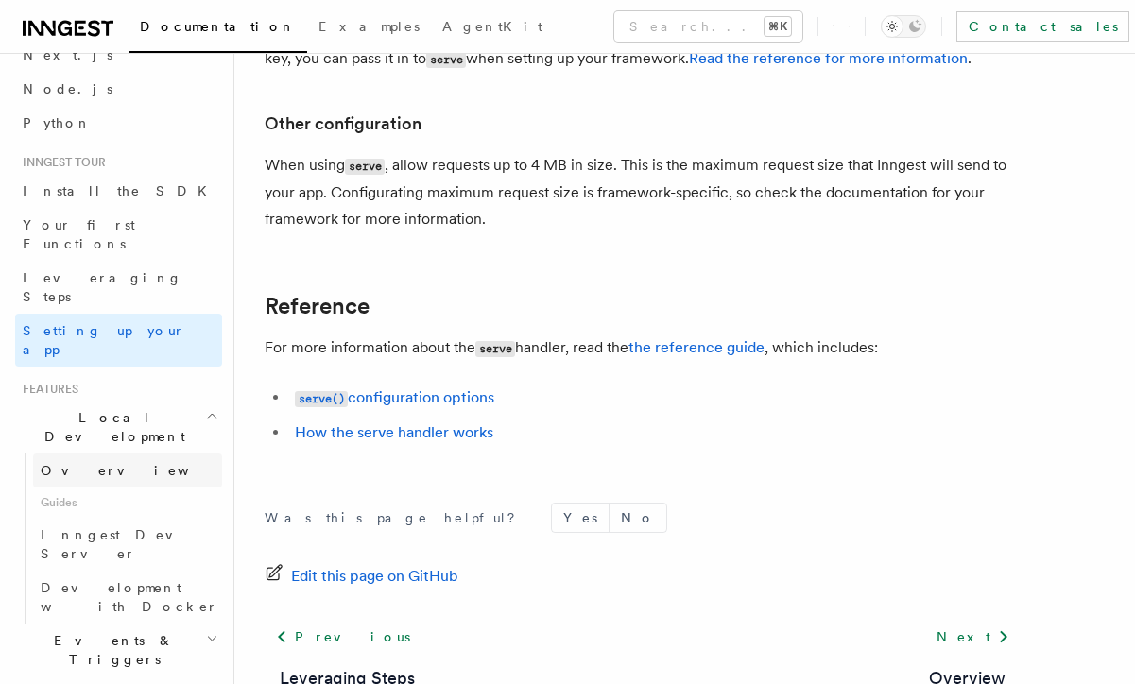
click at [150, 453] on link "Overview" at bounding box center [127, 470] width 189 height 34
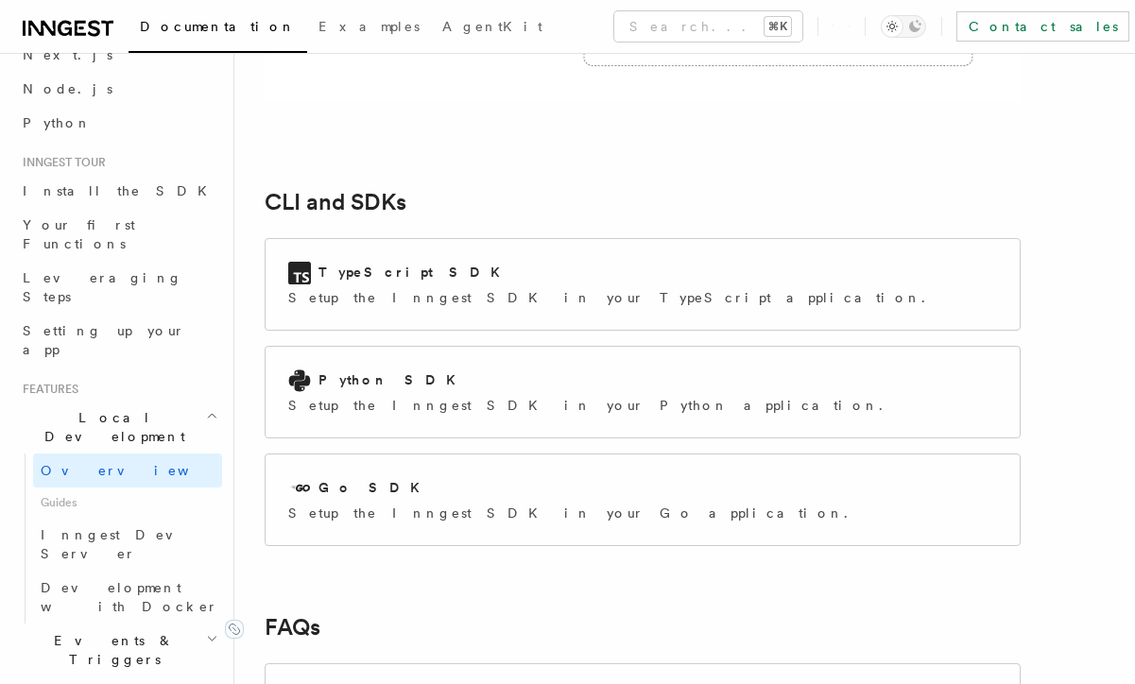
scroll to position [2422, 0]
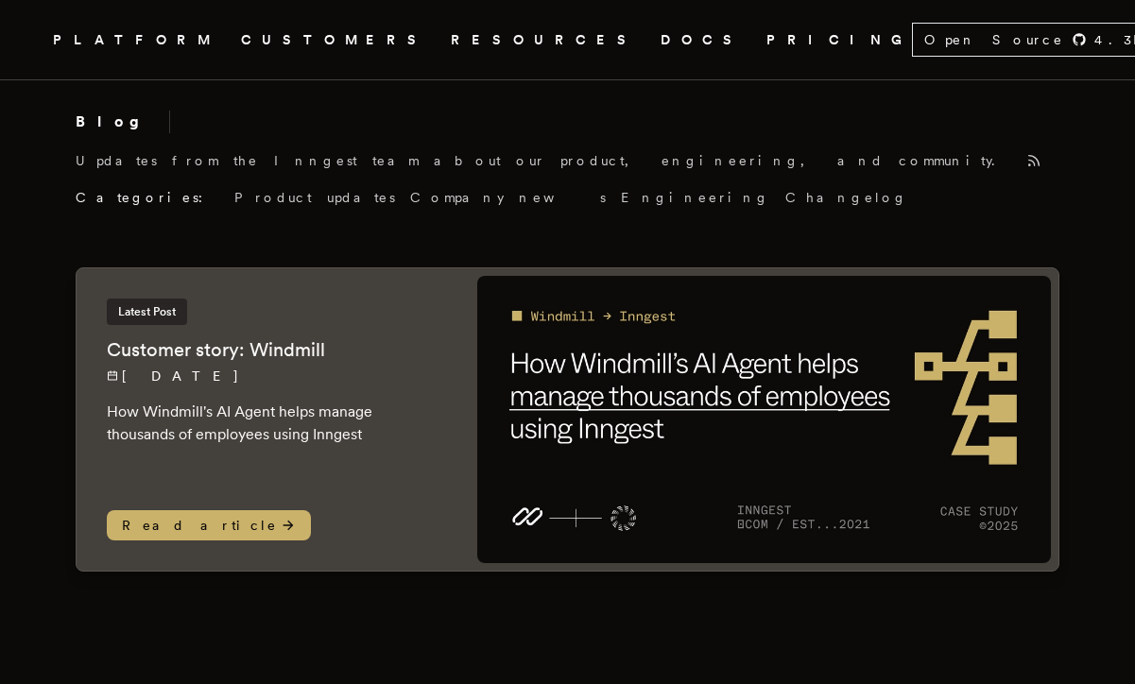
click at [660, 36] on link "DOCS" at bounding box center [701, 40] width 83 height 24
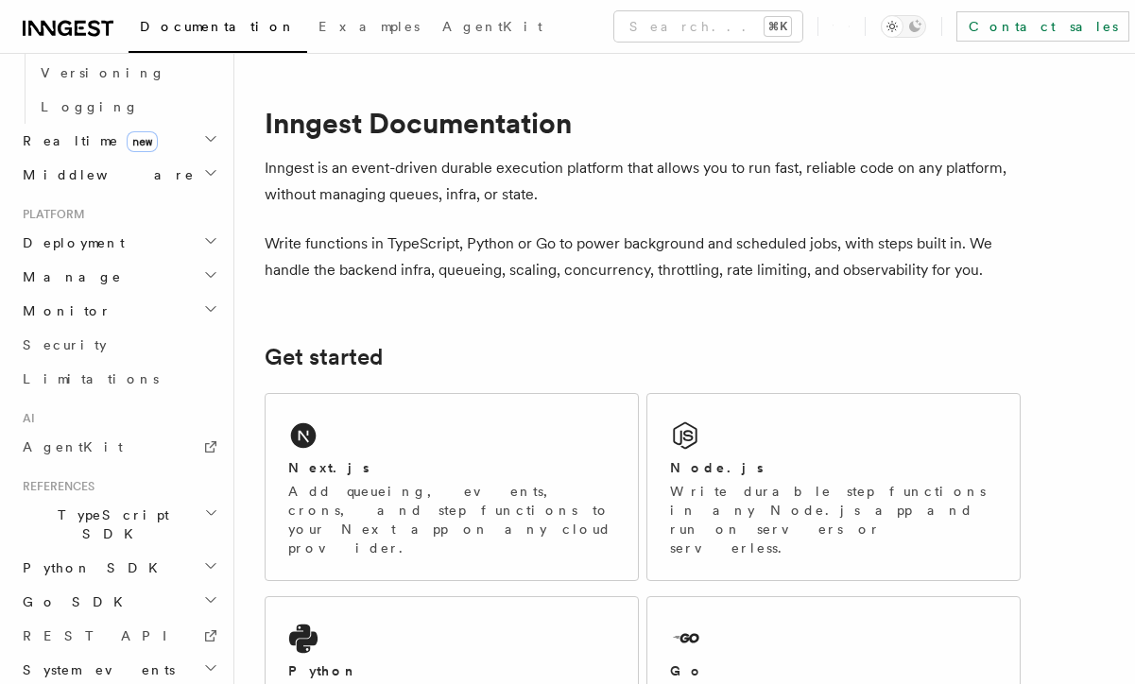
scroll to position [828, 0]
click at [154, 499] on h2 "TypeScript SDK" at bounding box center [118, 525] width 207 height 53
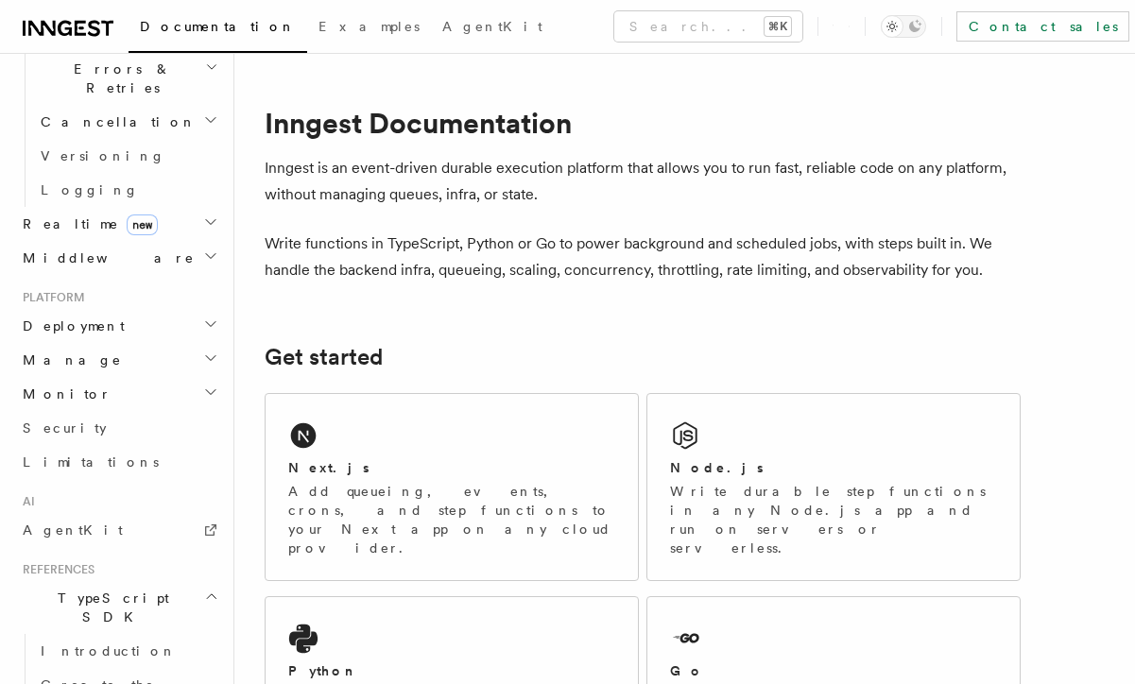
scroll to position [770, 0]
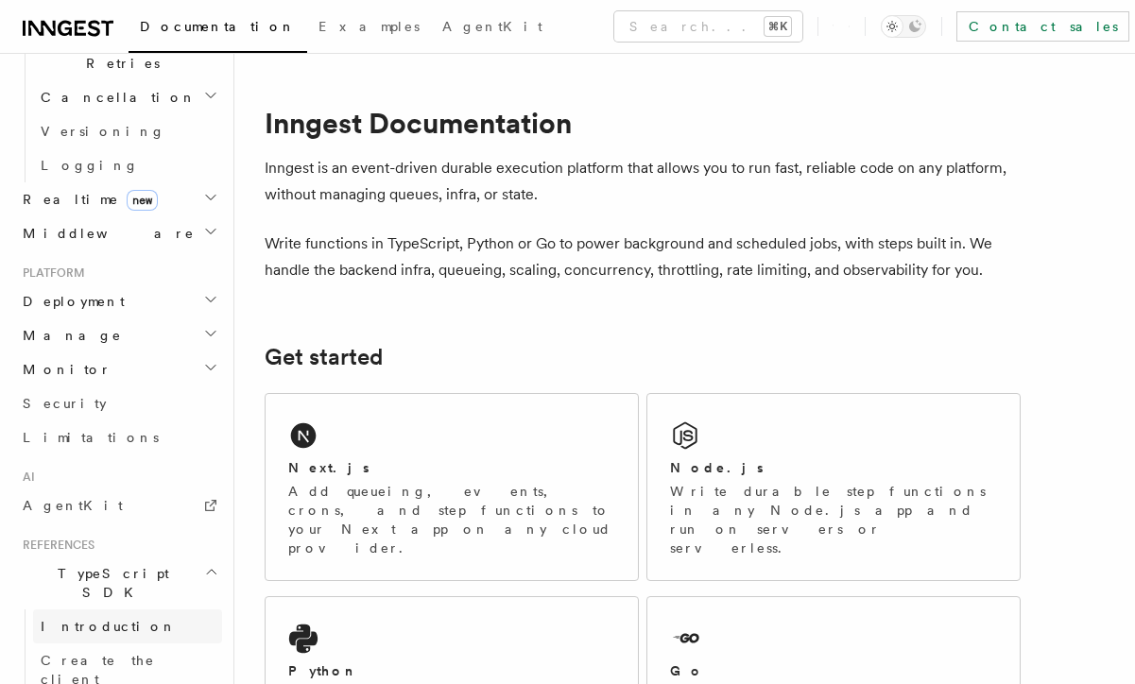
click at [145, 609] on link "Introduction" at bounding box center [127, 626] width 189 height 34
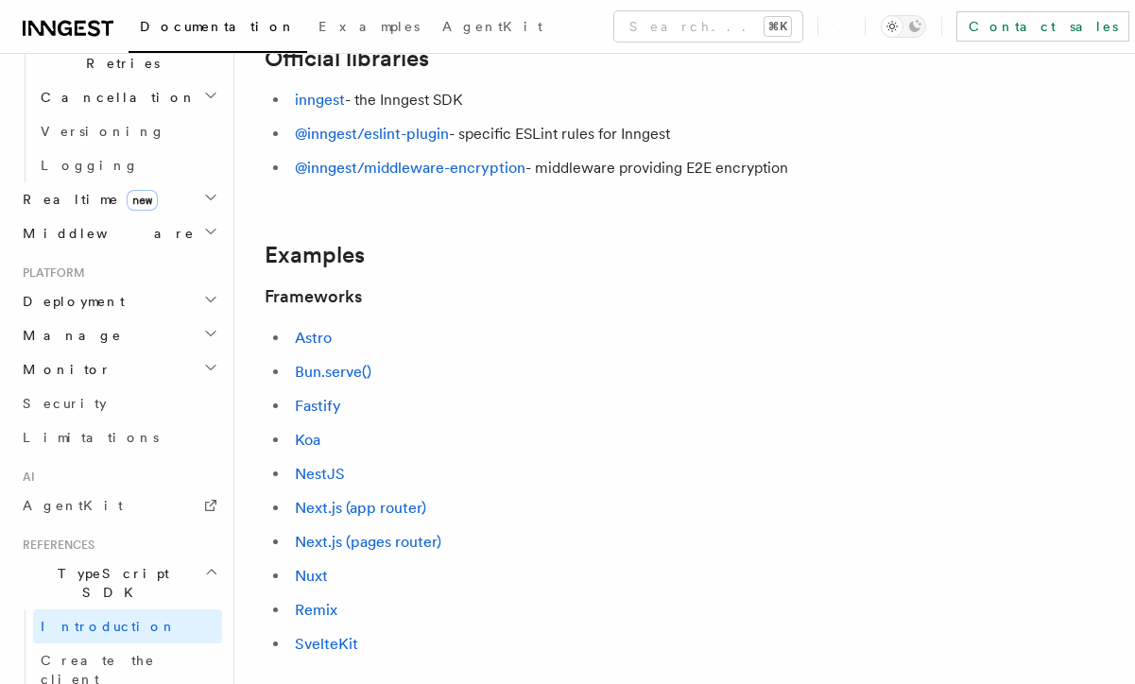
scroll to position [668, 0]
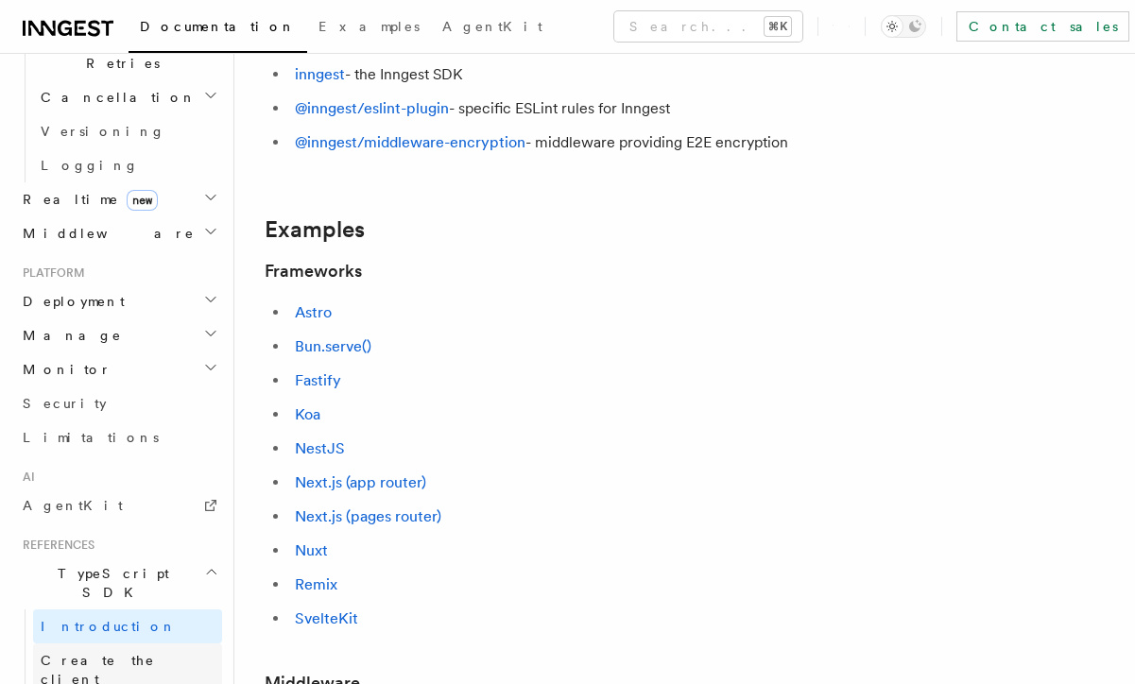
click at [162, 643] on link "Create the client" at bounding box center [127, 669] width 189 height 53
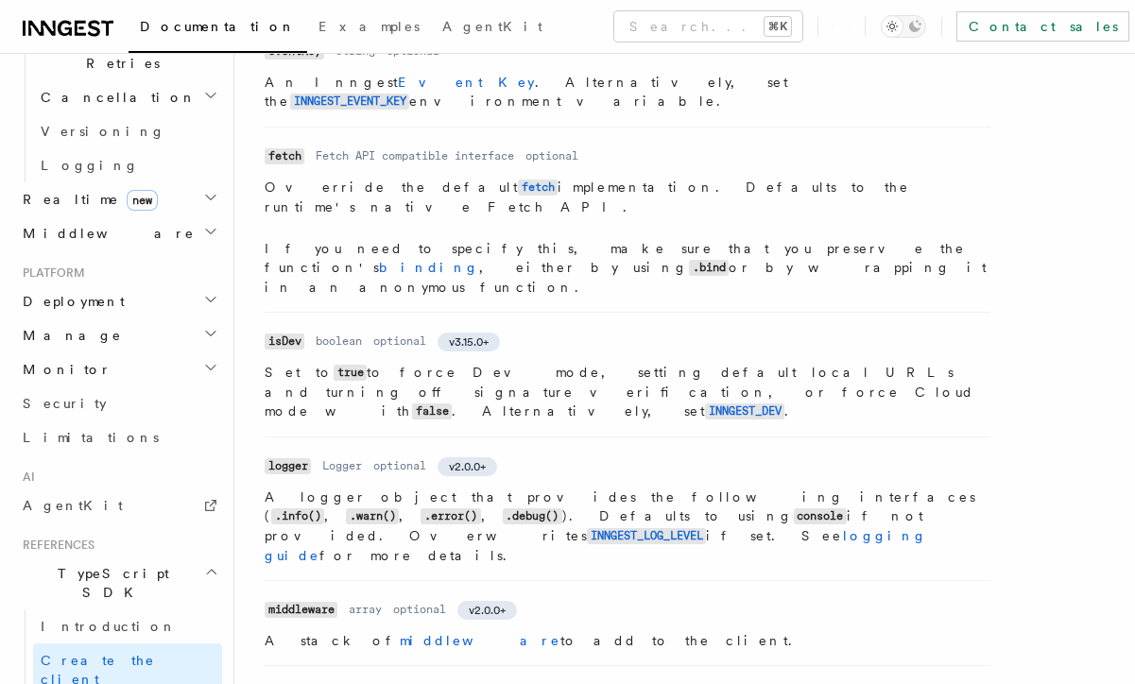
scroll to position [1084, 0]
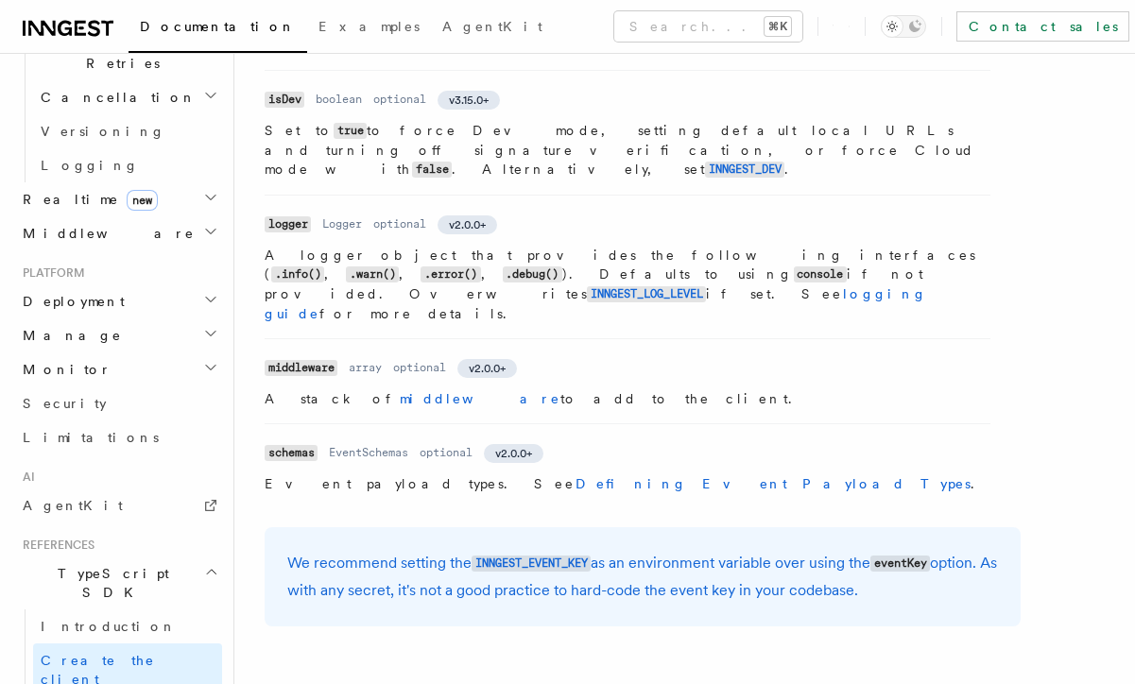
click at [209, 564] on icon "button" at bounding box center [211, 571] width 14 height 15
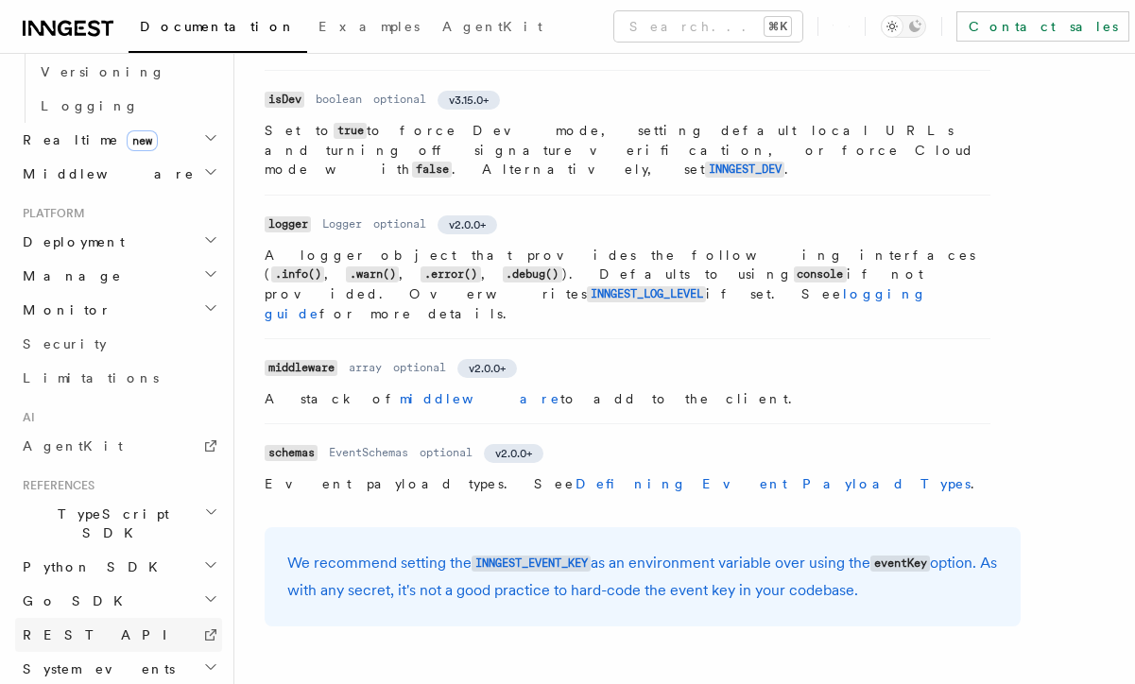
scroll to position [828, 0]
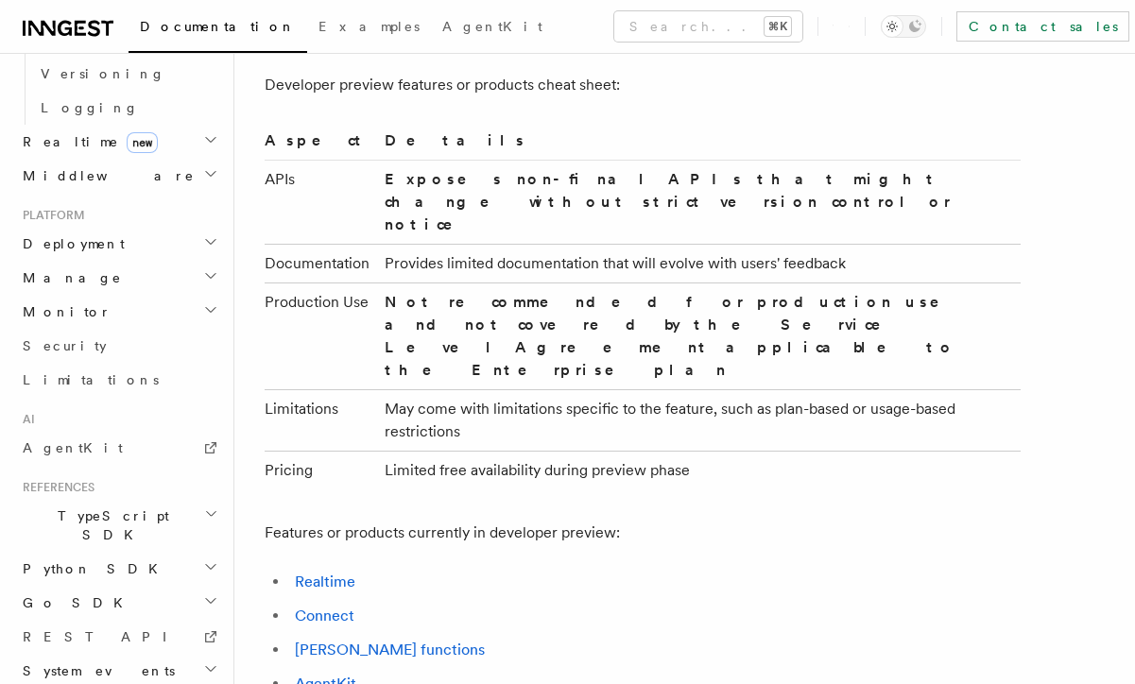
scroll to position [1361, 0]
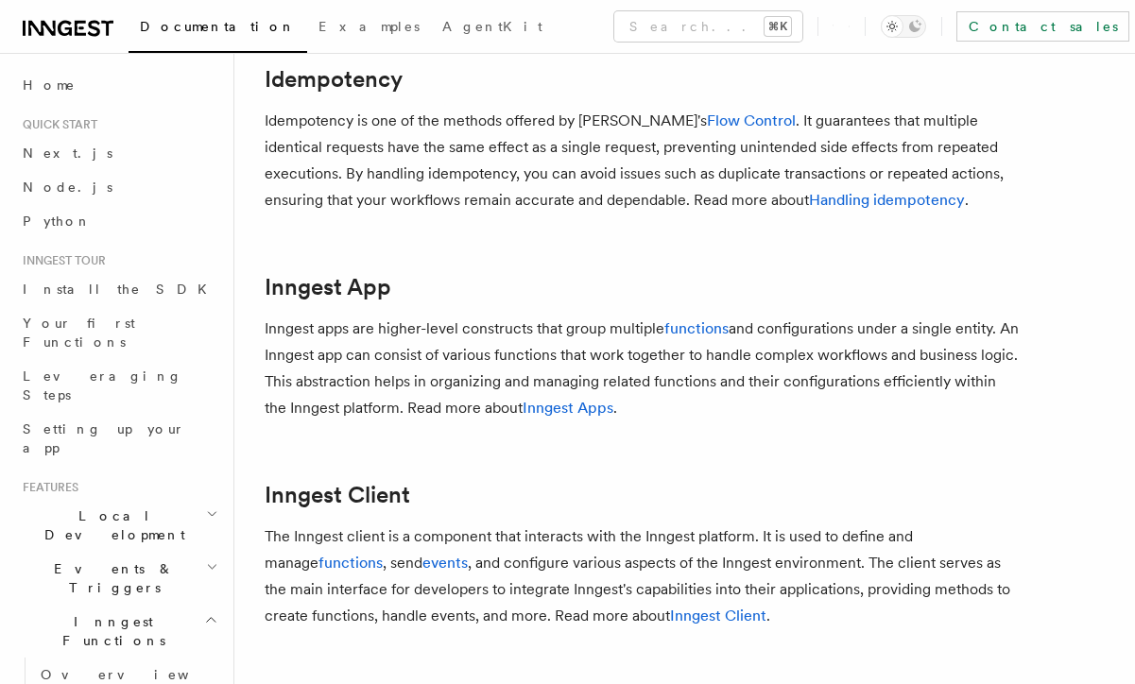
scroll to position [1636, 0]
